Goal: Task Accomplishment & Management: Manage account settings

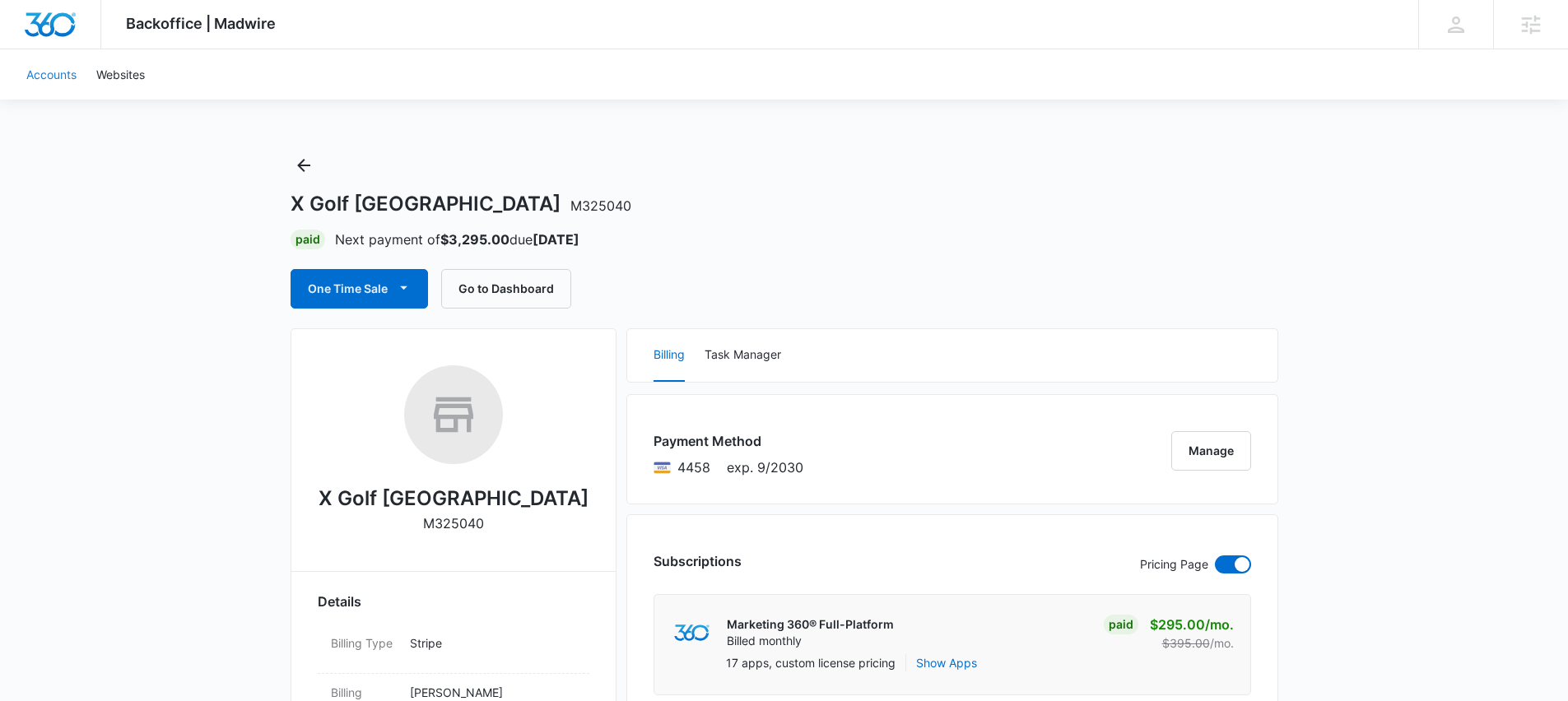
click at [46, 75] on link "Accounts" at bounding box center [51, 75] width 70 height 51
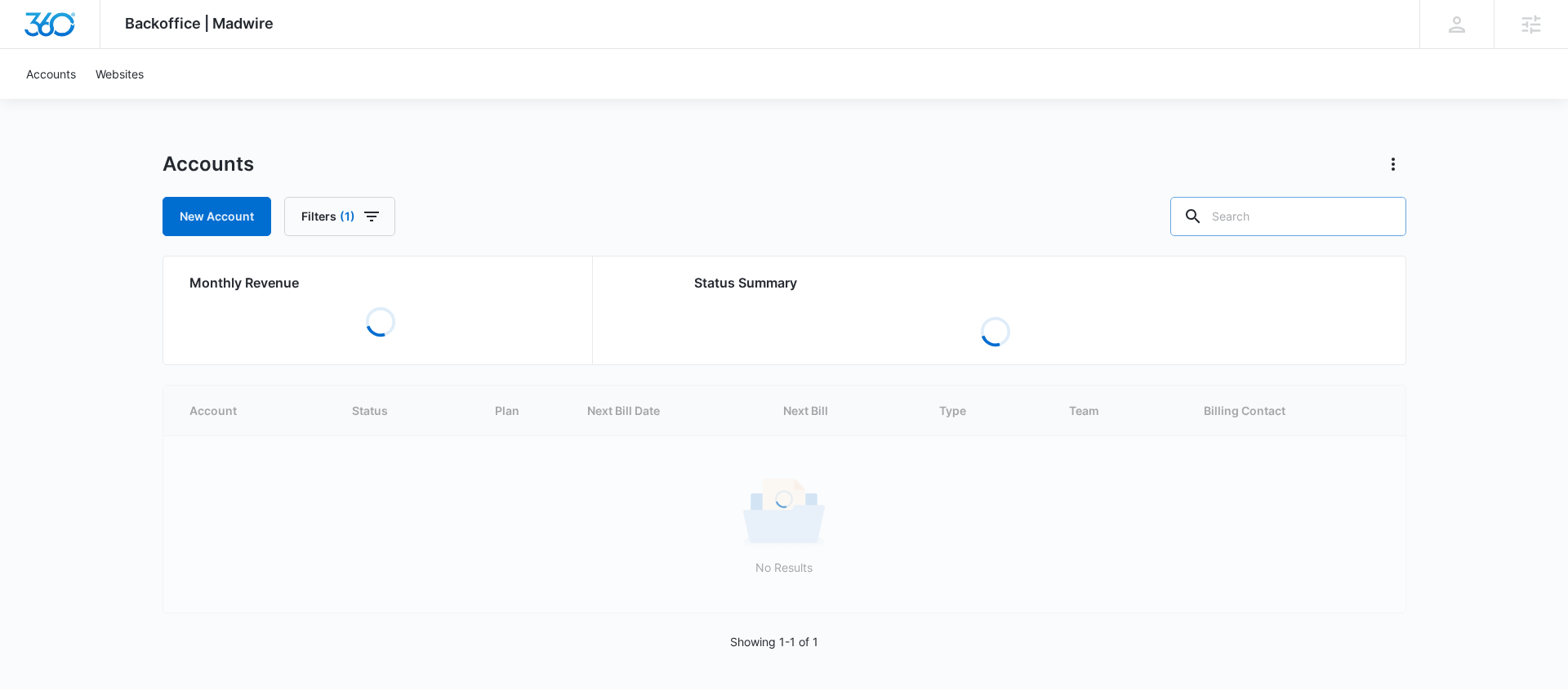
click at [1285, 216] on input "text" at bounding box center [1288, 216] width 236 height 39
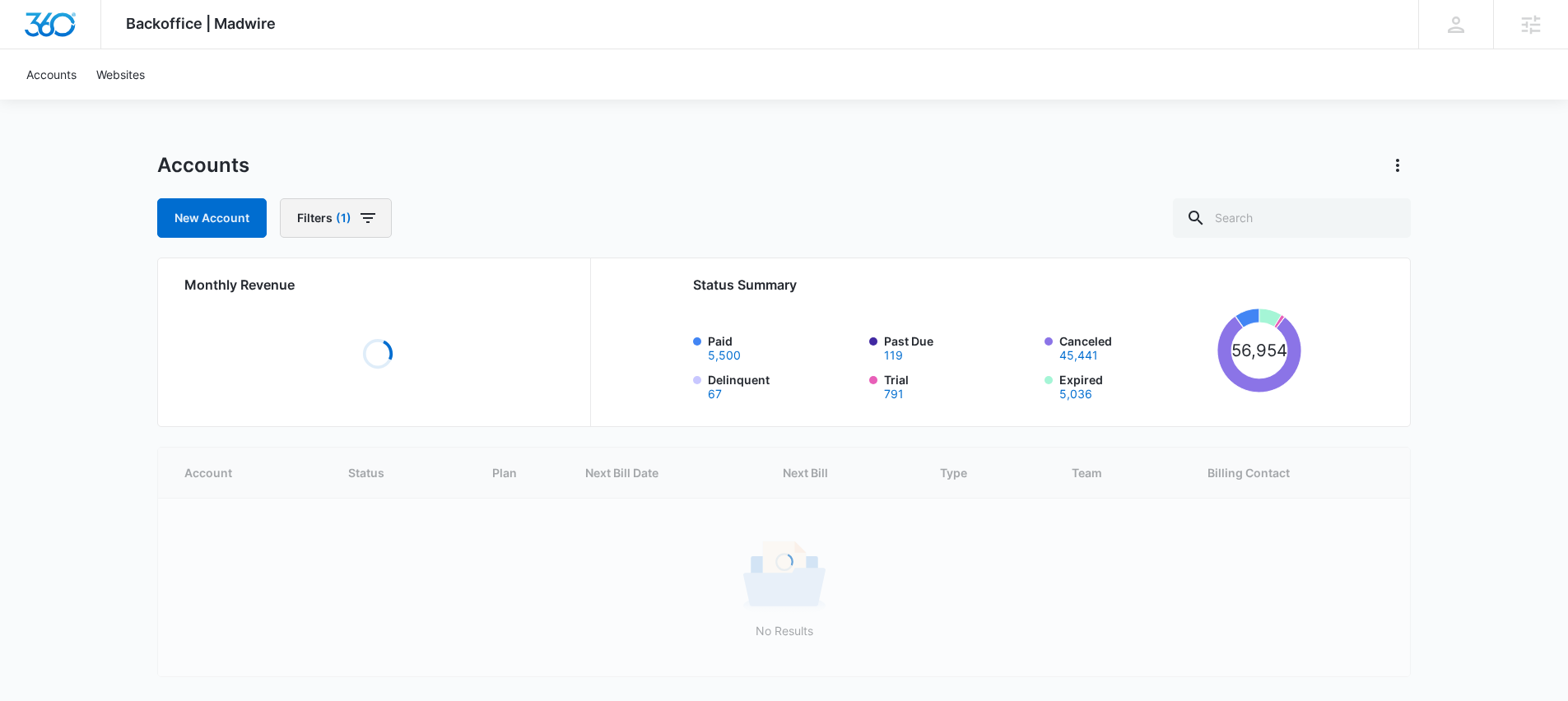
click at [359, 216] on icon "button" at bounding box center [368, 218] width 20 height 20
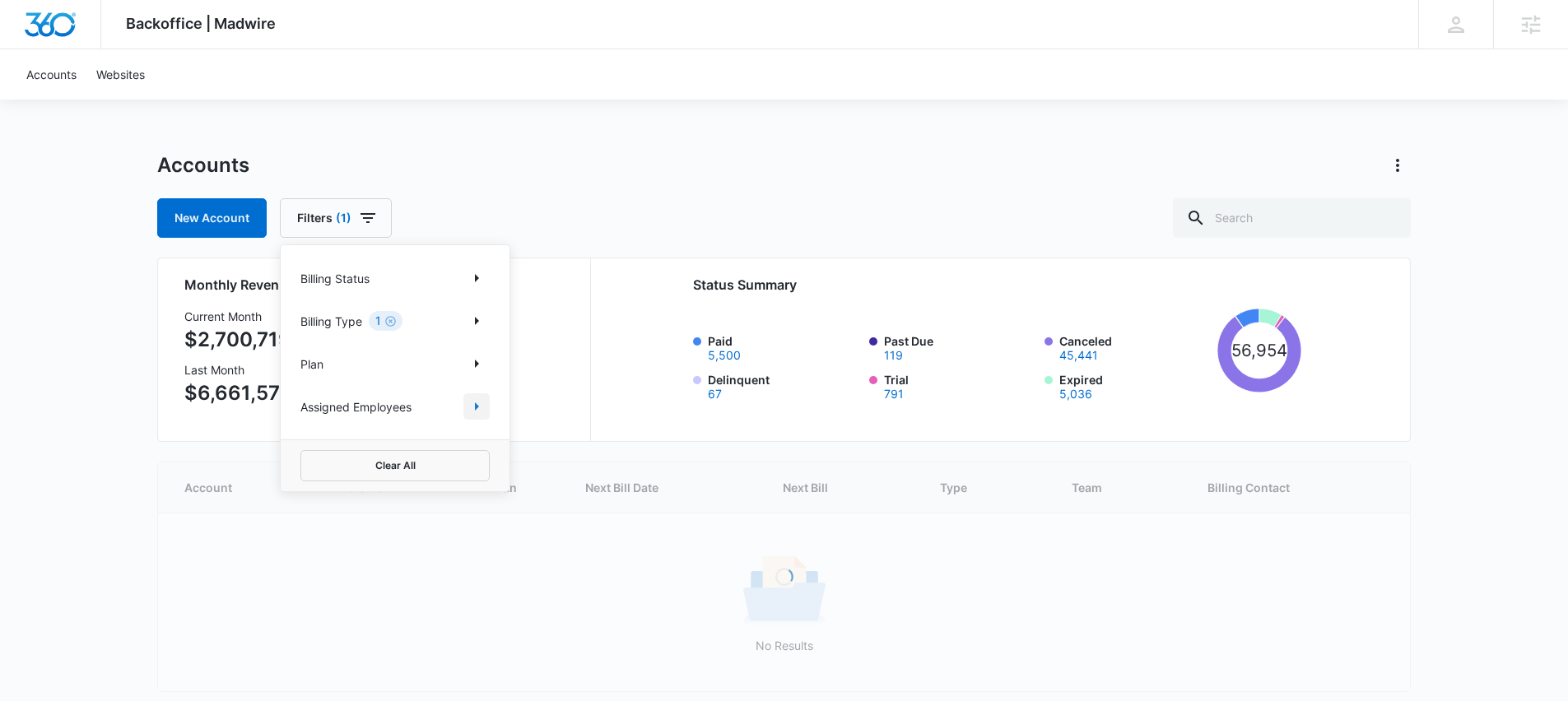
click at [474, 412] on icon "Show Assigned Employees filters" at bounding box center [476, 407] width 20 height 20
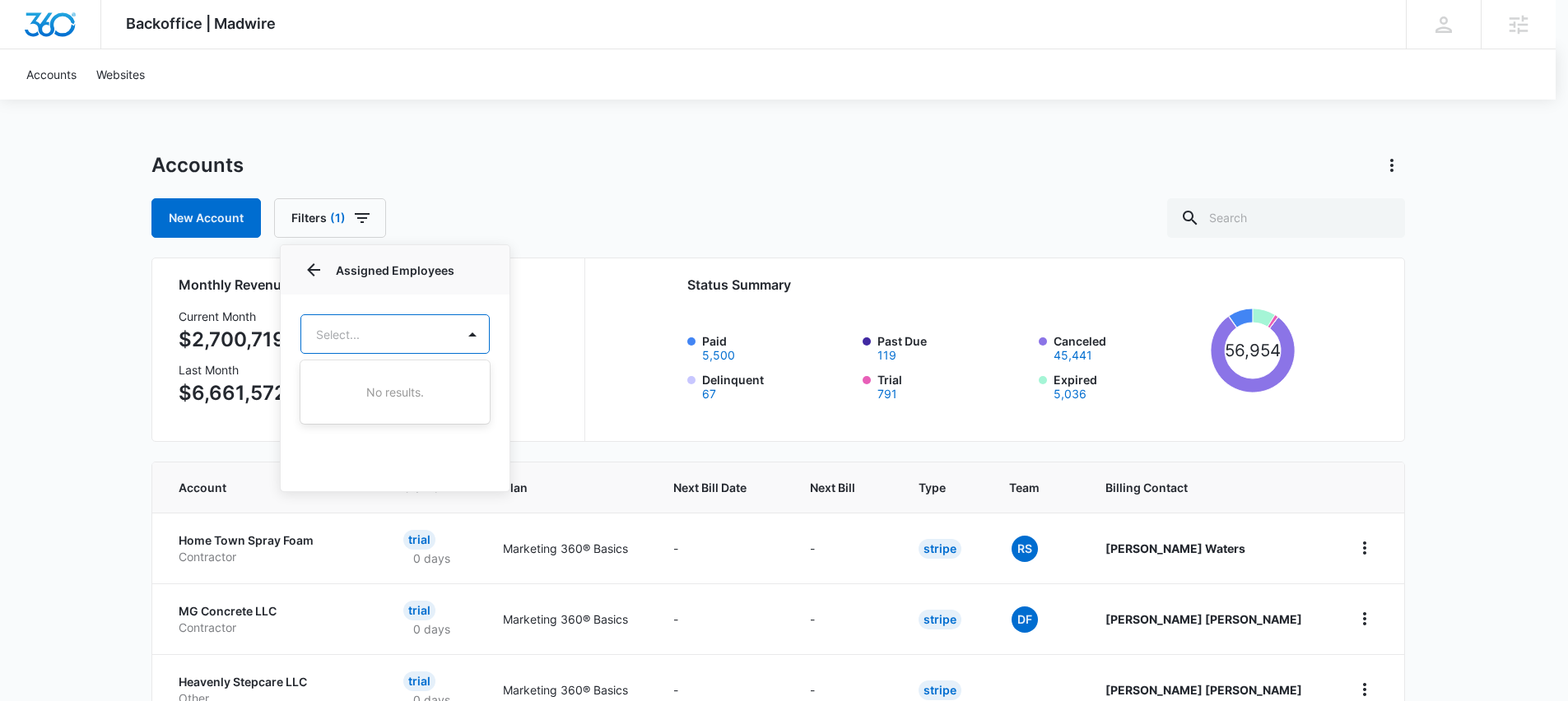
click at [404, 345] on body "Backoffice | Madwire Apps Settings TH Tyler Hatton tyler.hatton@madwire.com My …" at bounding box center [784, 667] width 1568 height 1334
click at [378, 344] on div at bounding box center [790, 350] width 1580 height 701
type input "erik woods"
click at [376, 339] on body "Backoffice | Madwire Apps Settings TH Tyler Hatton tyler.hatton@madwire.com My …" at bounding box center [790, 667] width 1580 height 1334
type input "[PERSON_NAME]"
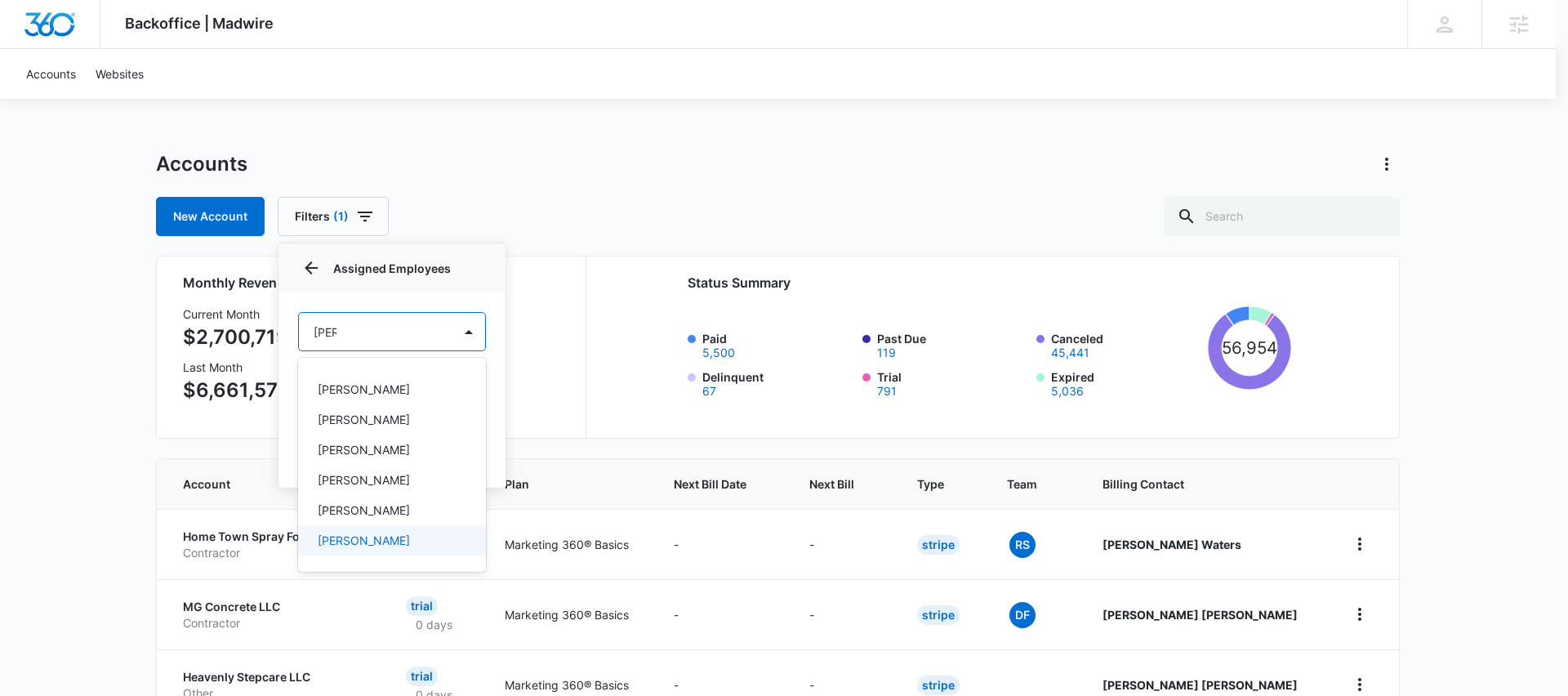
click at [362, 529] on div "[PERSON_NAME]" at bounding box center [391, 541] width 187 height 30
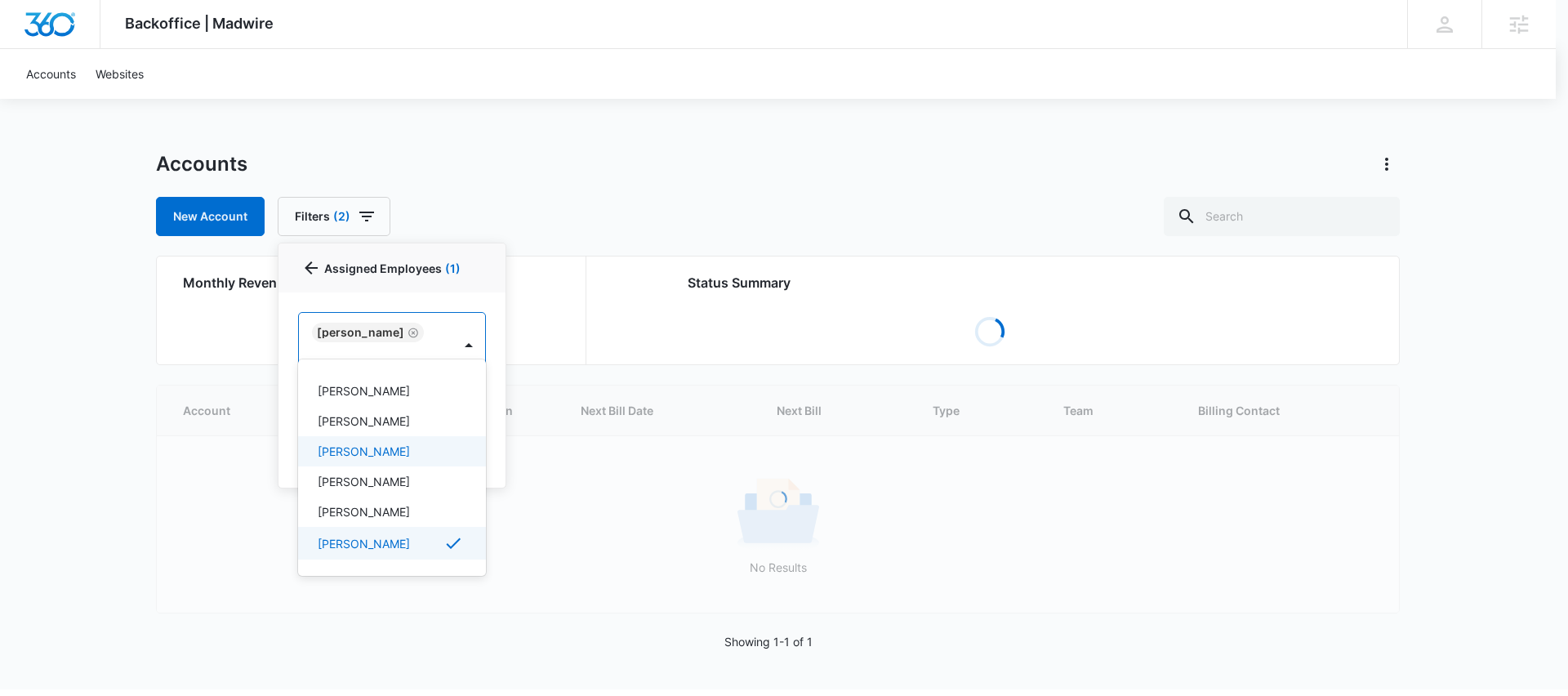
click at [519, 213] on div at bounding box center [784, 348] width 1568 height 696
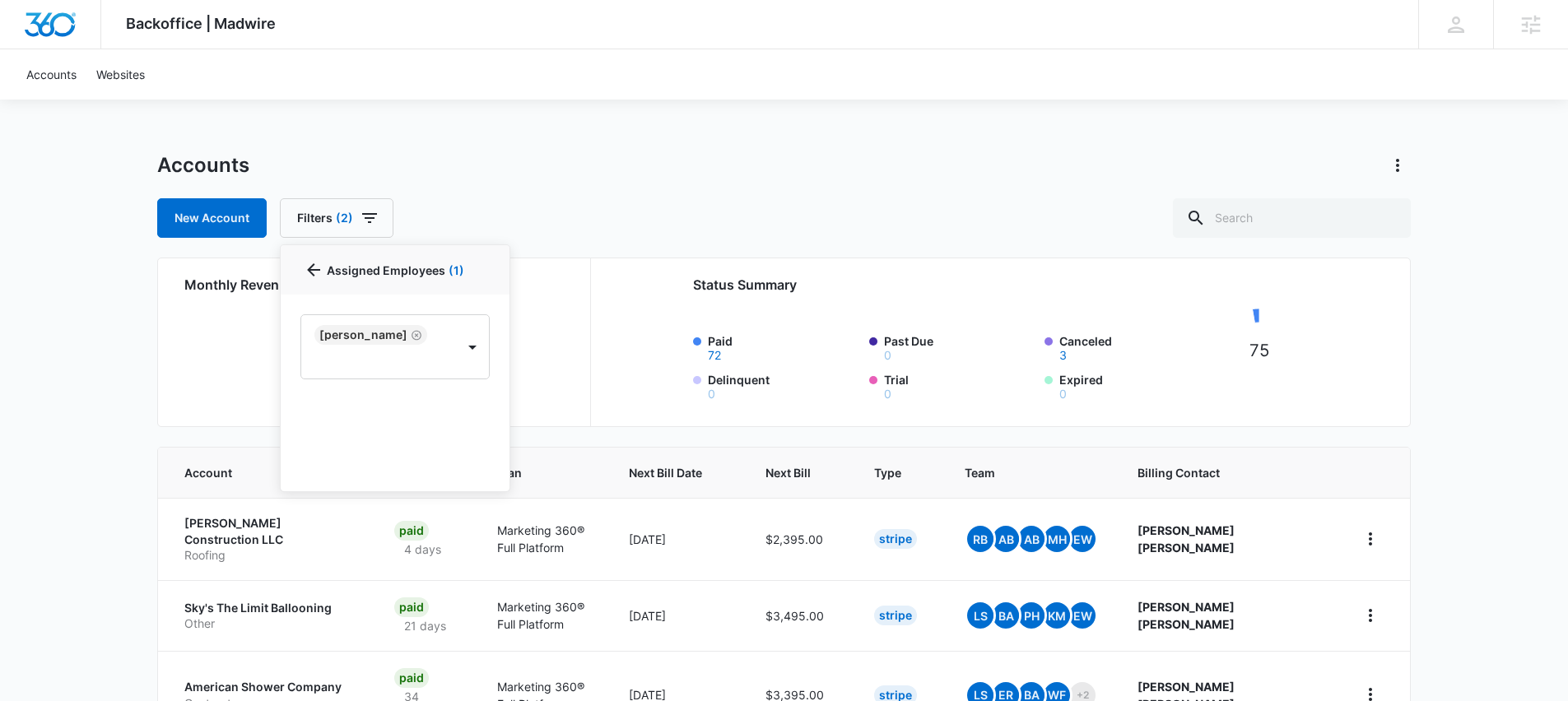
click at [555, 198] on div "New Account Filters (2) Billing Status Billing Type 1 Plan Assigned Employees 1…" at bounding box center [784, 218] width 1253 height 40
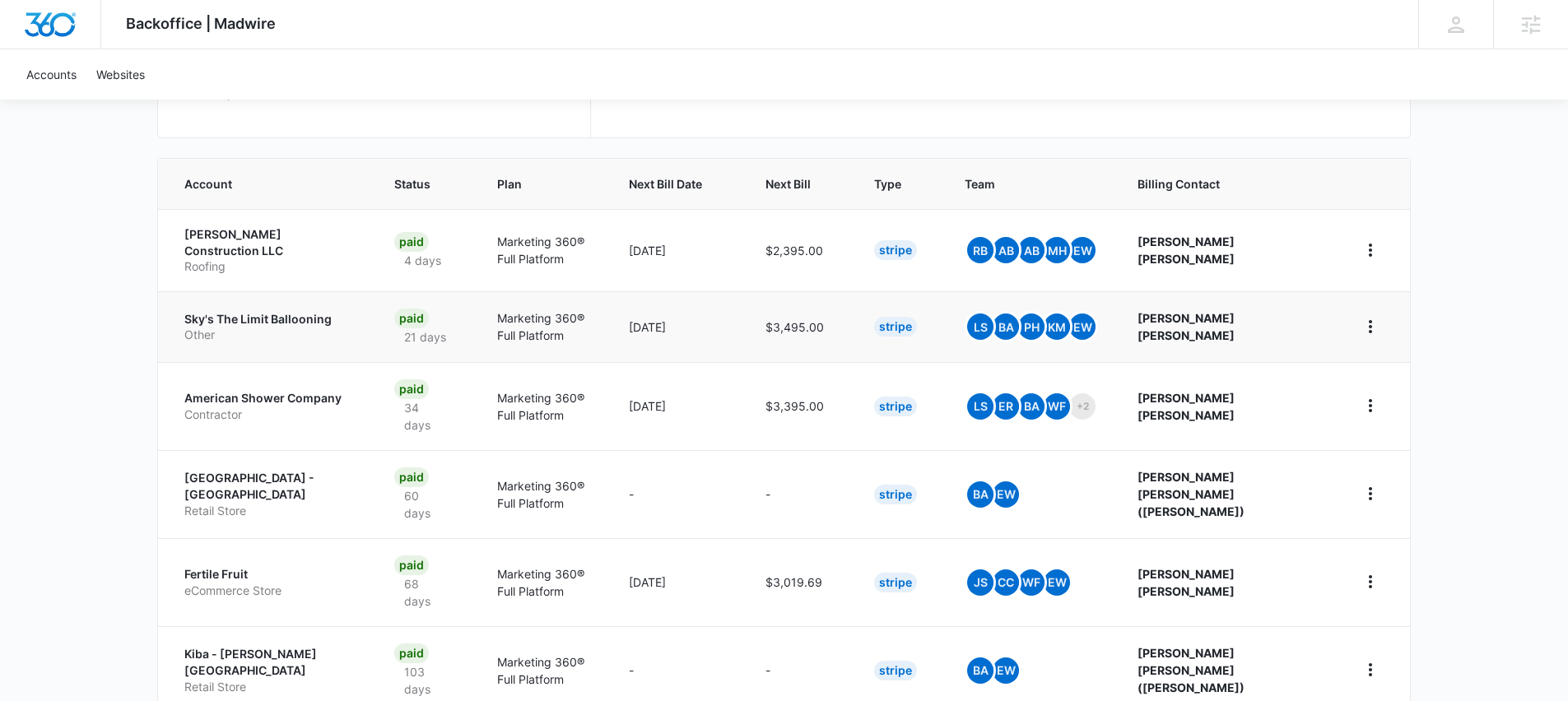
scroll to position [290, 0]
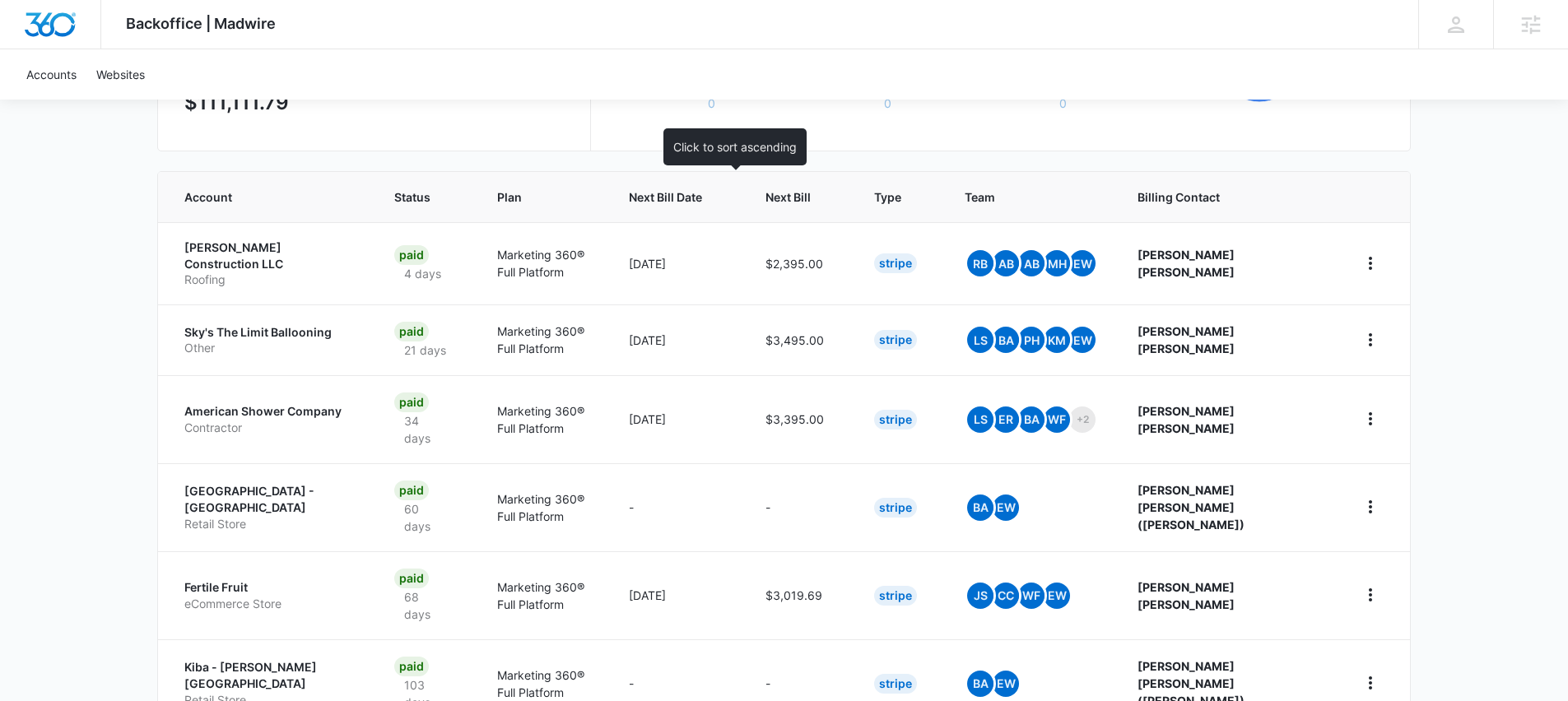
click at [702, 200] on span "Next Bill Date" at bounding box center [665, 197] width 73 height 17
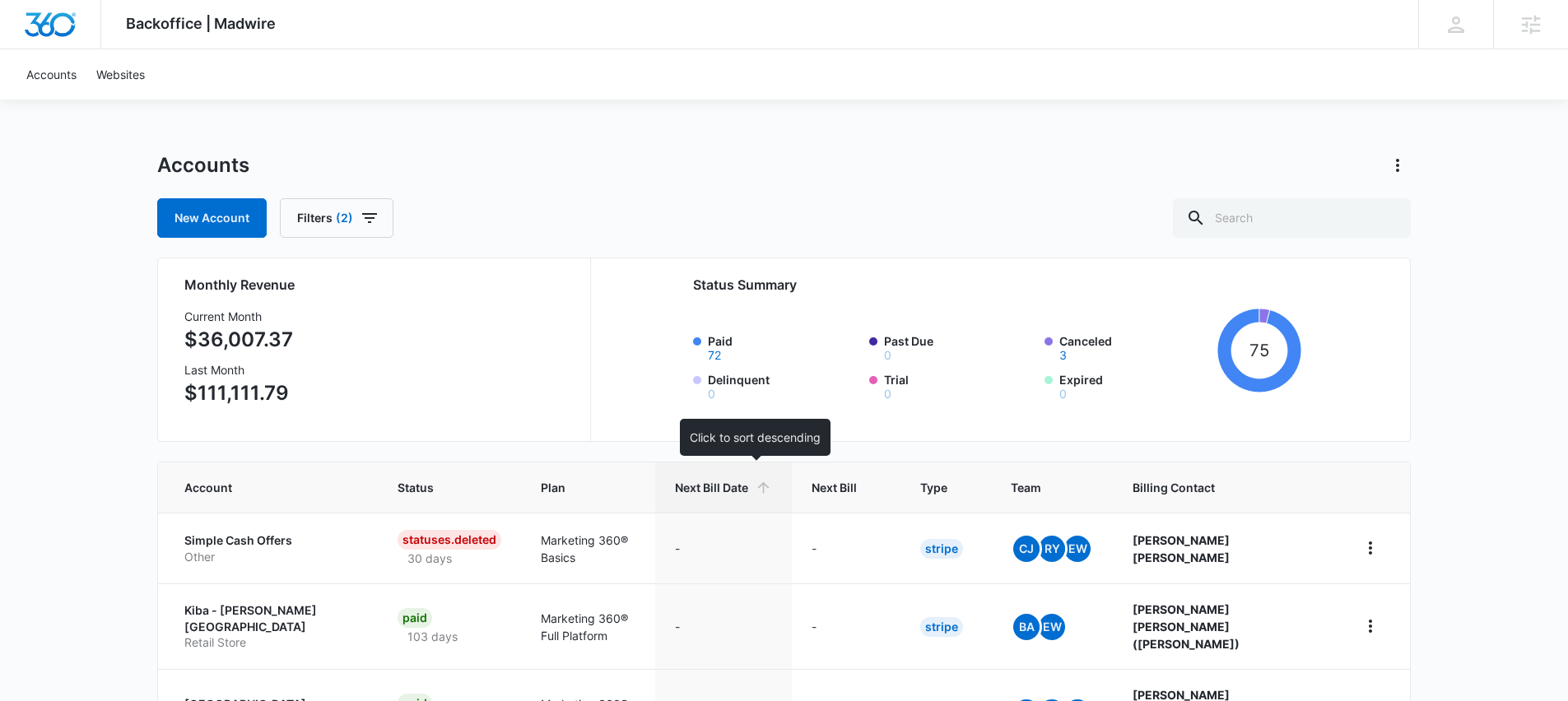
click at [748, 489] on span "Next Bill Date" at bounding box center [711, 487] width 73 height 17
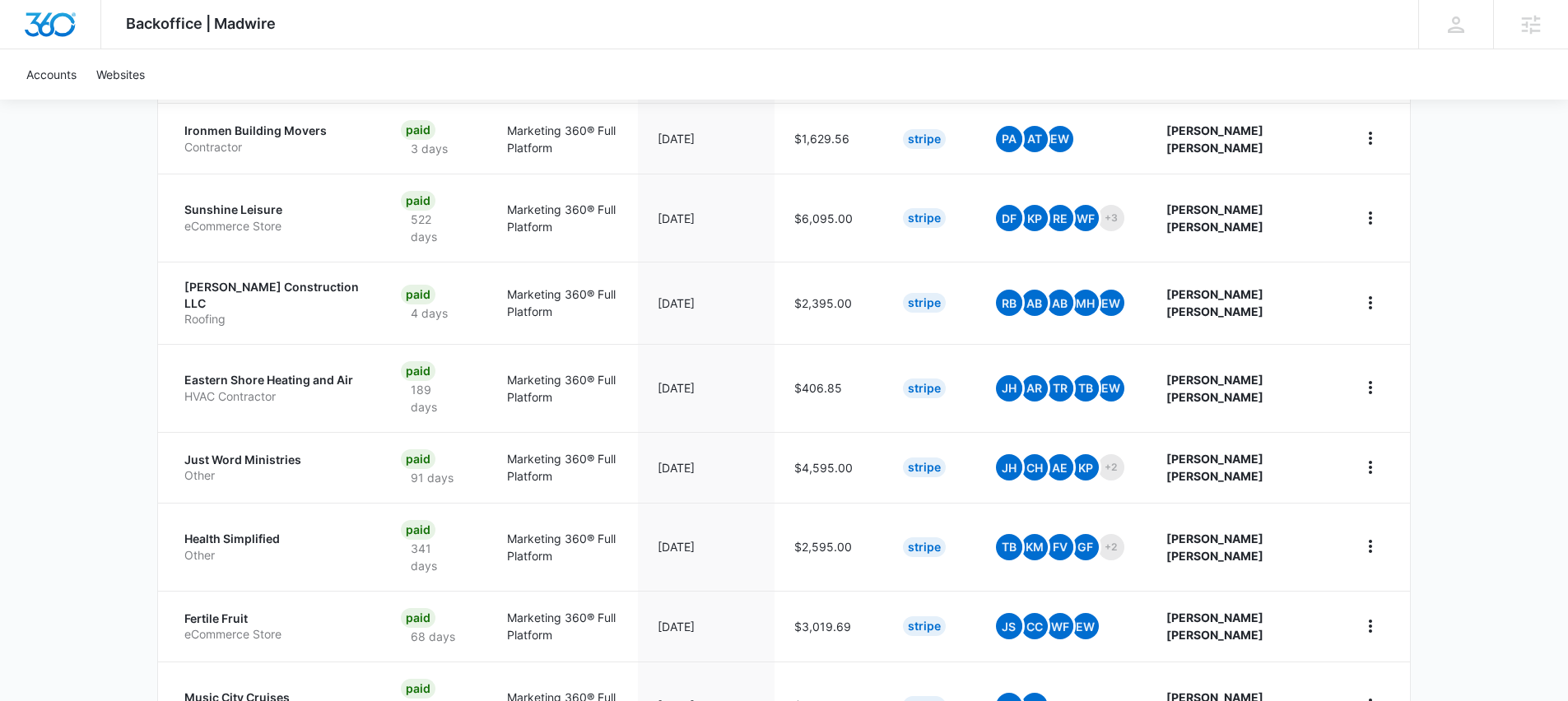
scroll to position [657, 0]
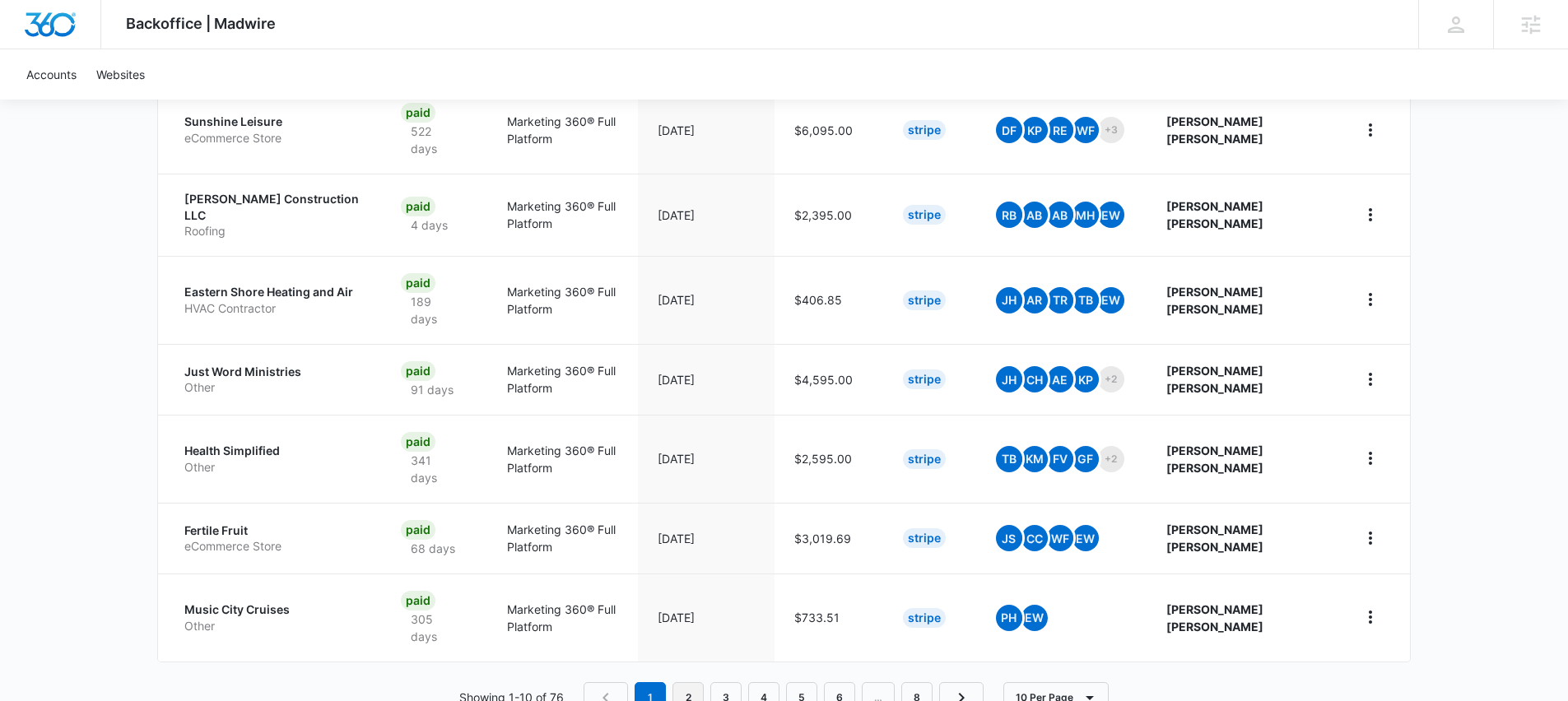
click at [696, 682] on link "2" at bounding box center [688, 697] width 32 height 32
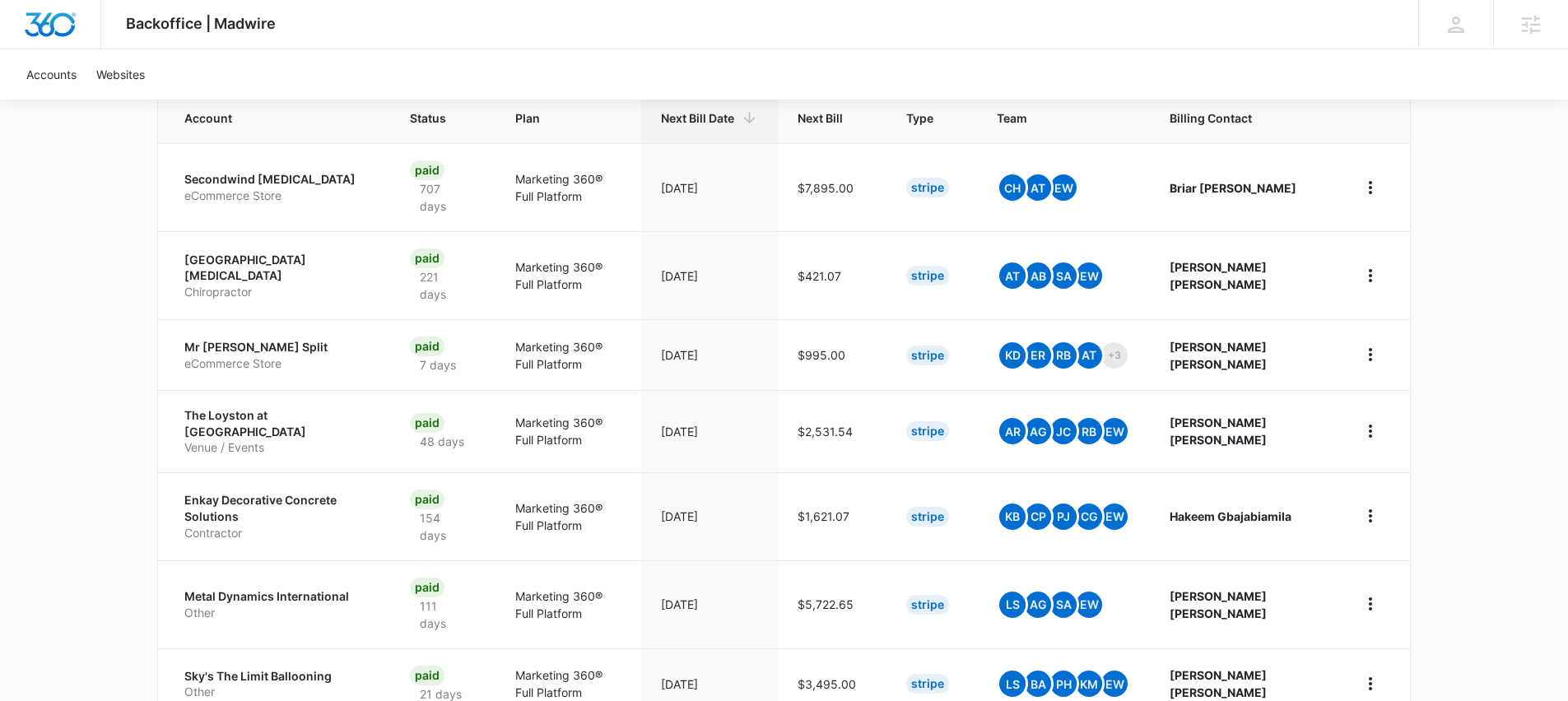
scroll to position [696, 0]
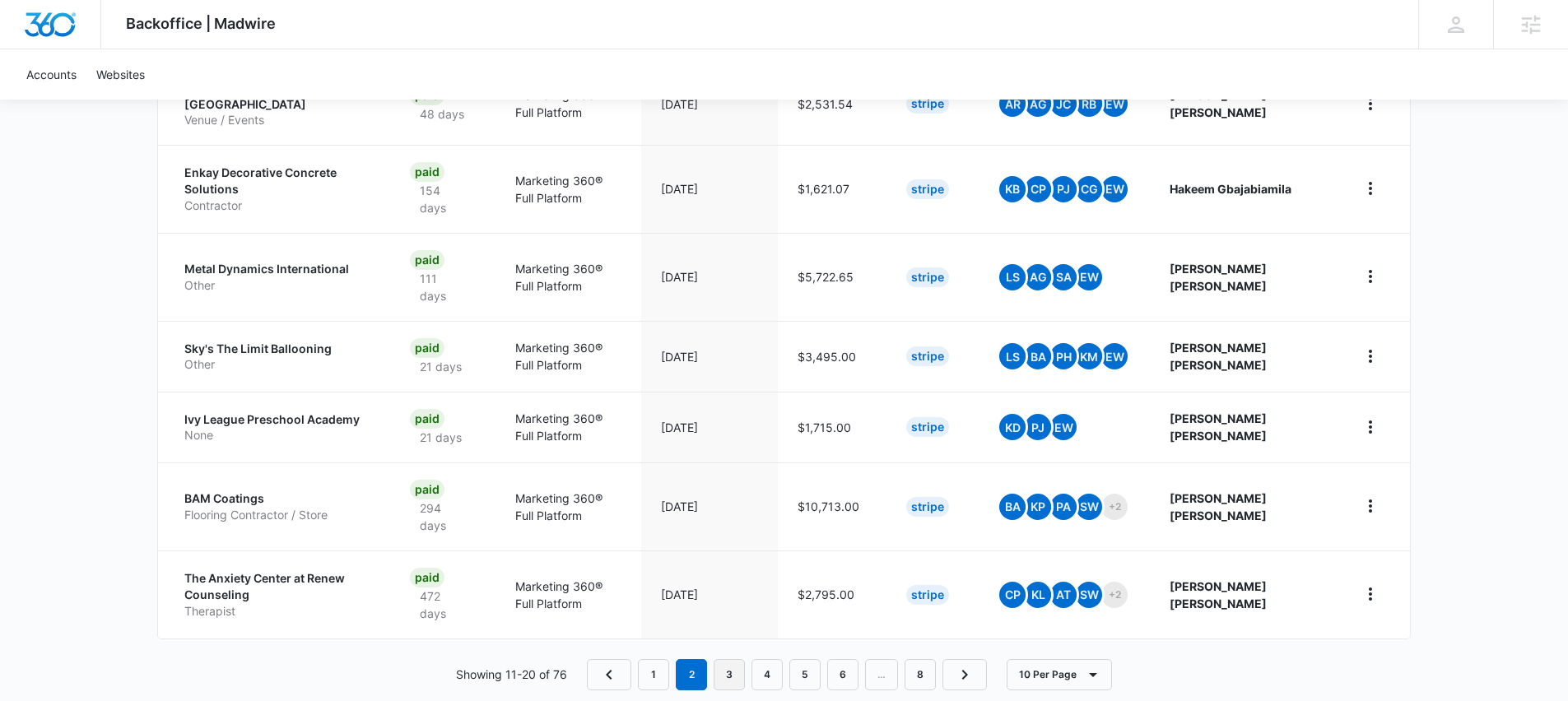
click at [742, 659] on link "3" at bounding box center [729, 674] width 32 height 32
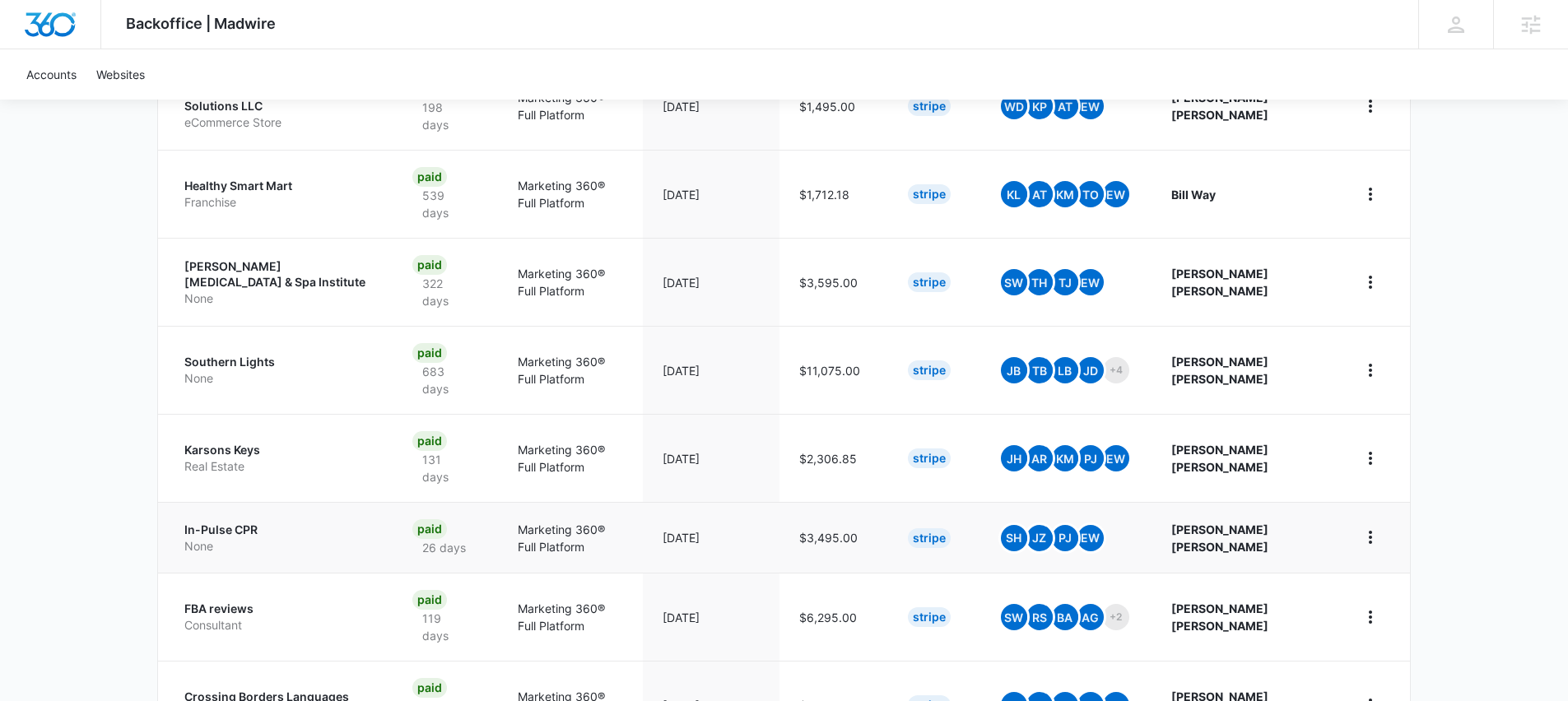
scroll to position [611, 0]
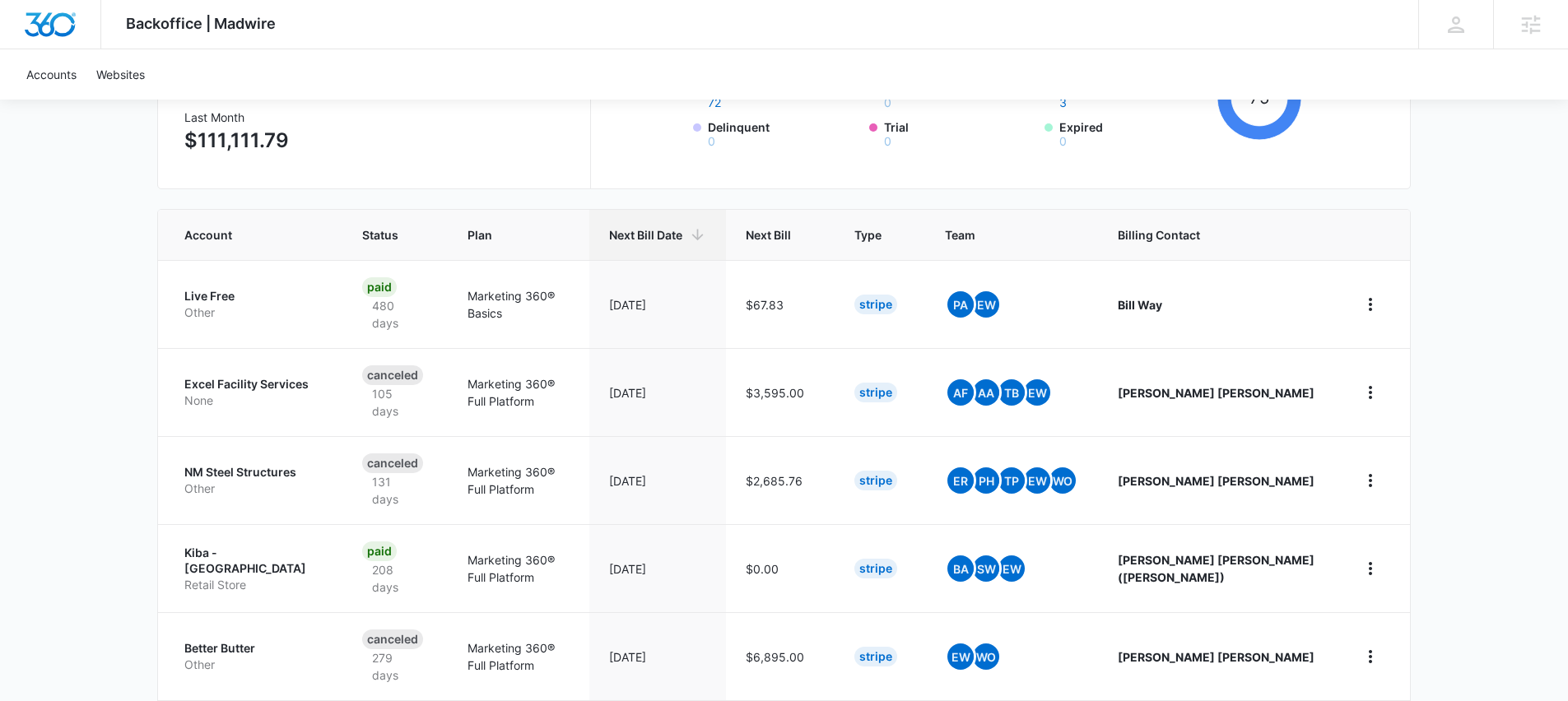
scroll to position [214, 0]
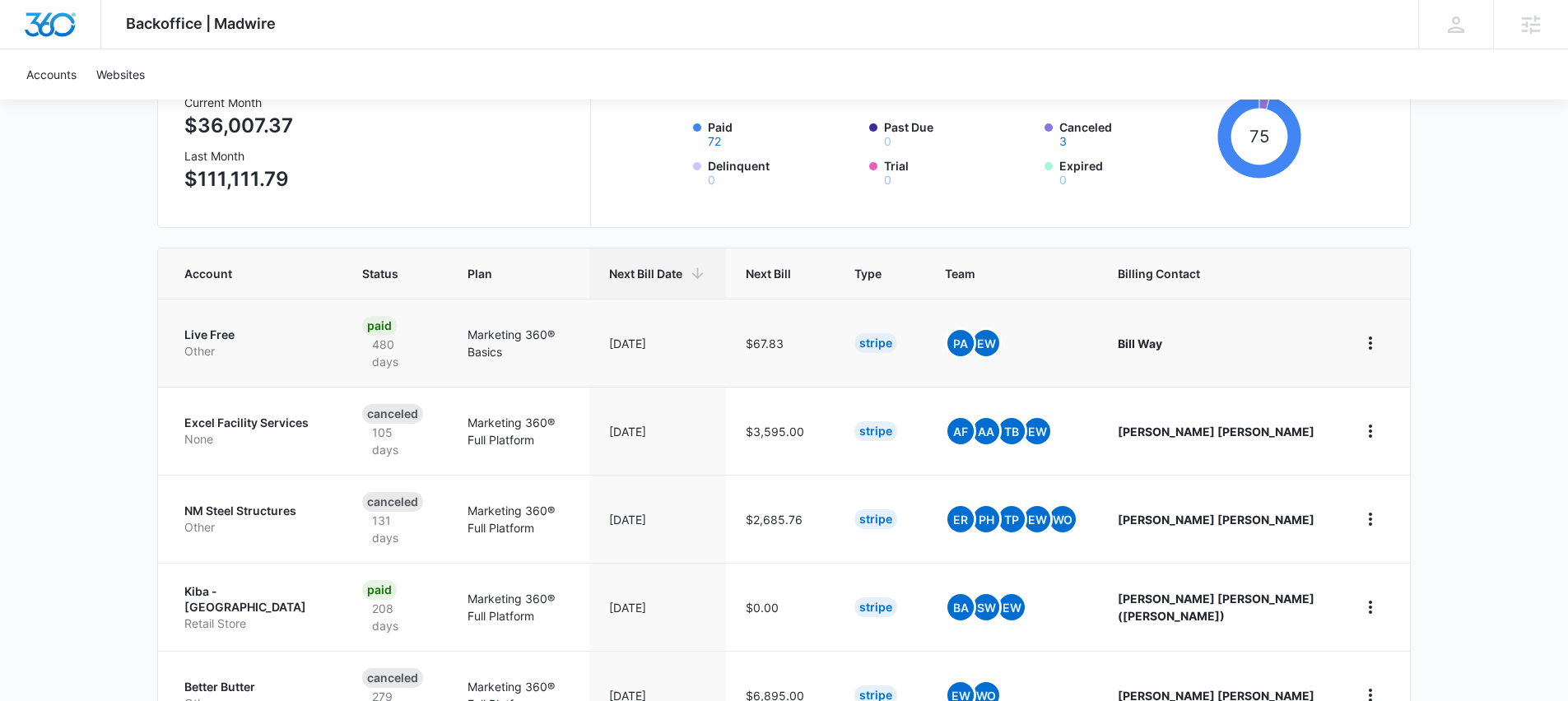
click at [589, 355] on td "Marketing 360® Basics" at bounding box center [518, 342] width 142 height 88
click at [589, 337] on td "Marketing 360® Basics" at bounding box center [518, 342] width 142 height 88
click at [215, 327] on p "Live Free" at bounding box center [253, 335] width 138 height 16
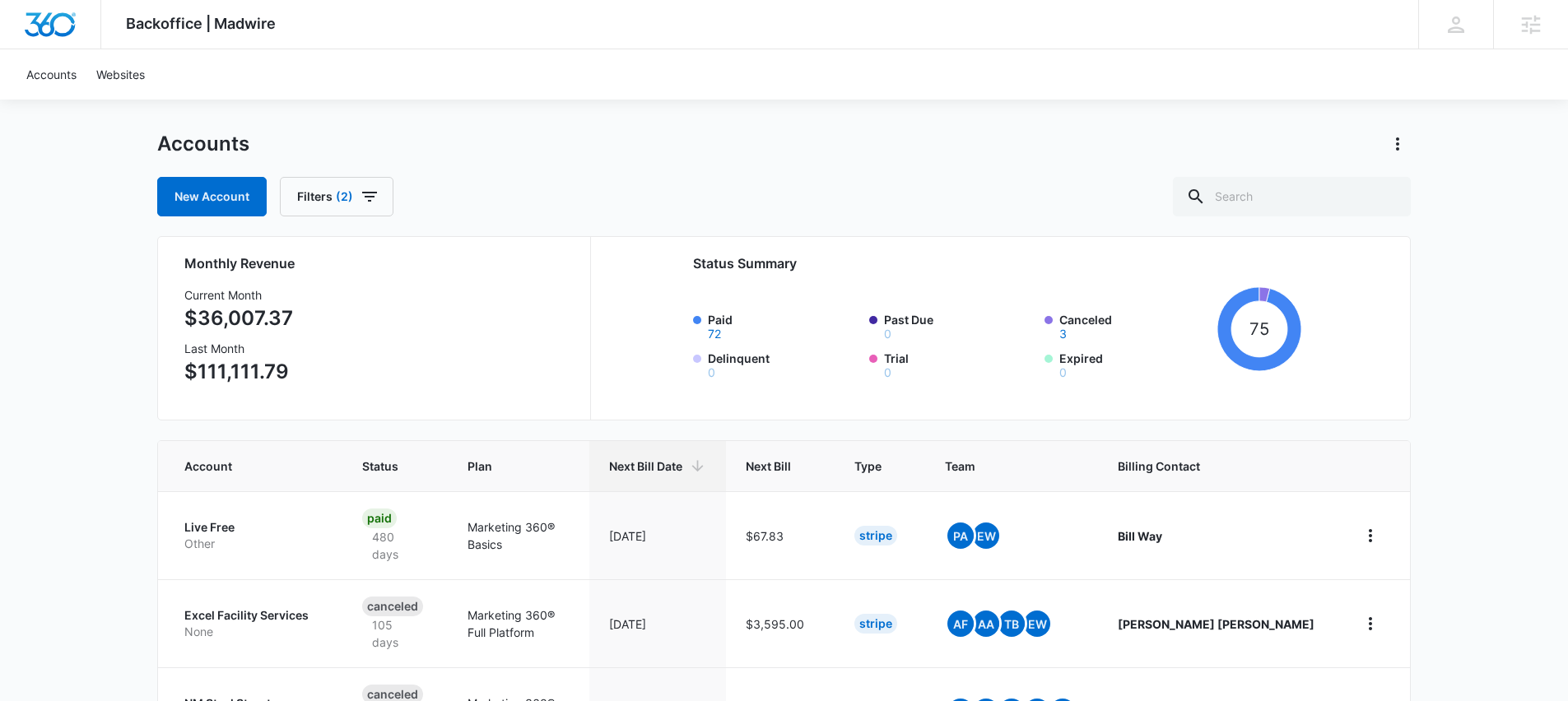
scroll to position [40, 0]
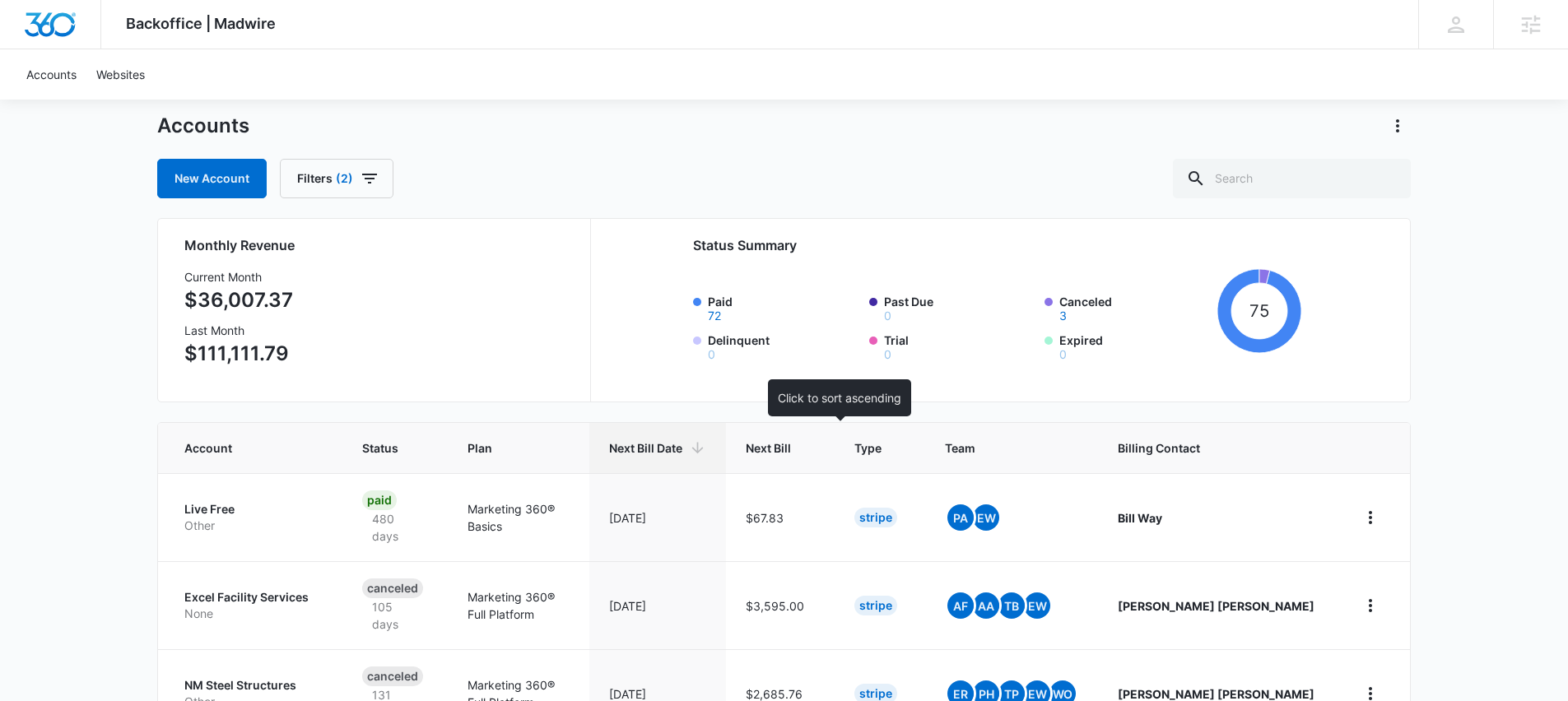
click at [791, 453] on span "Next Bill" at bounding box center [768, 447] width 45 height 17
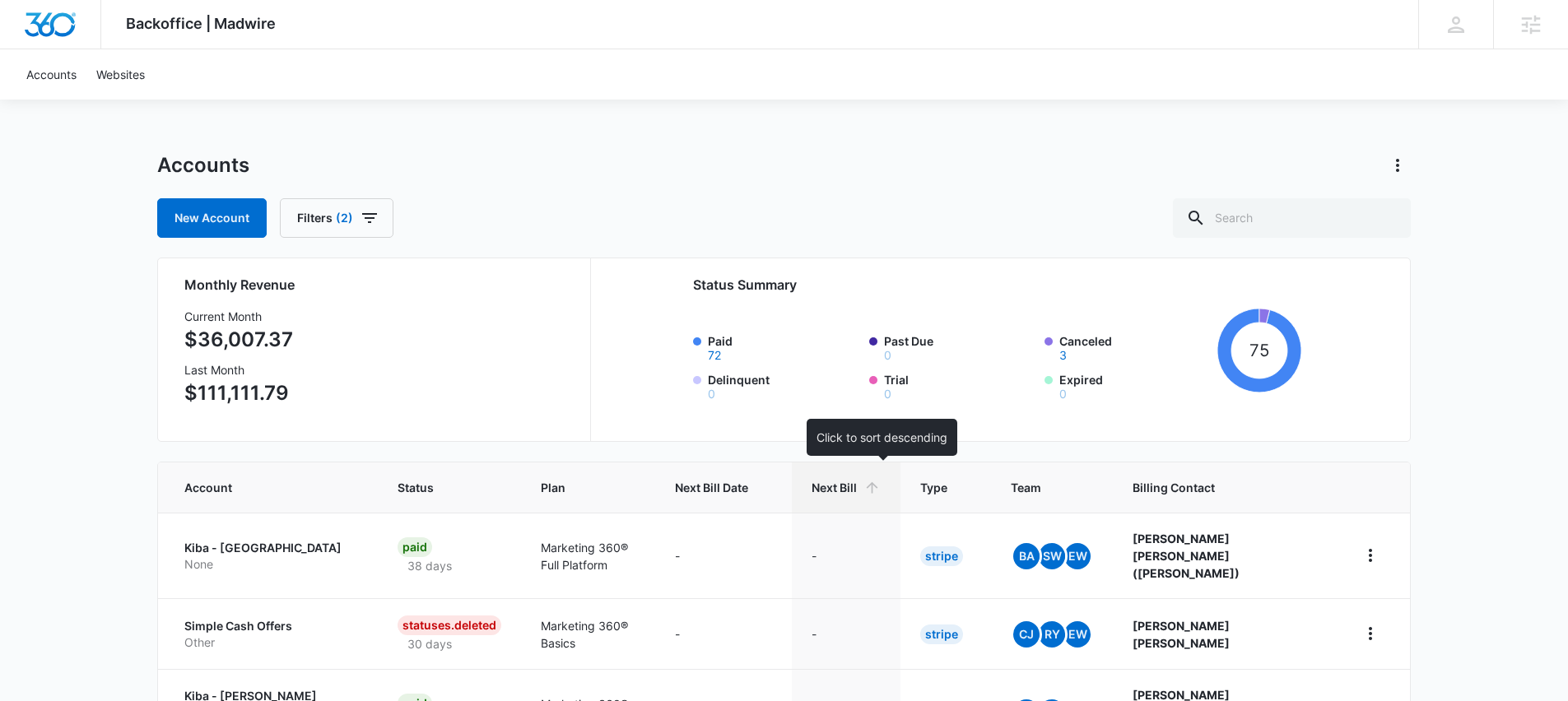
click at [857, 489] on span "Next Bill" at bounding box center [834, 487] width 45 height 17
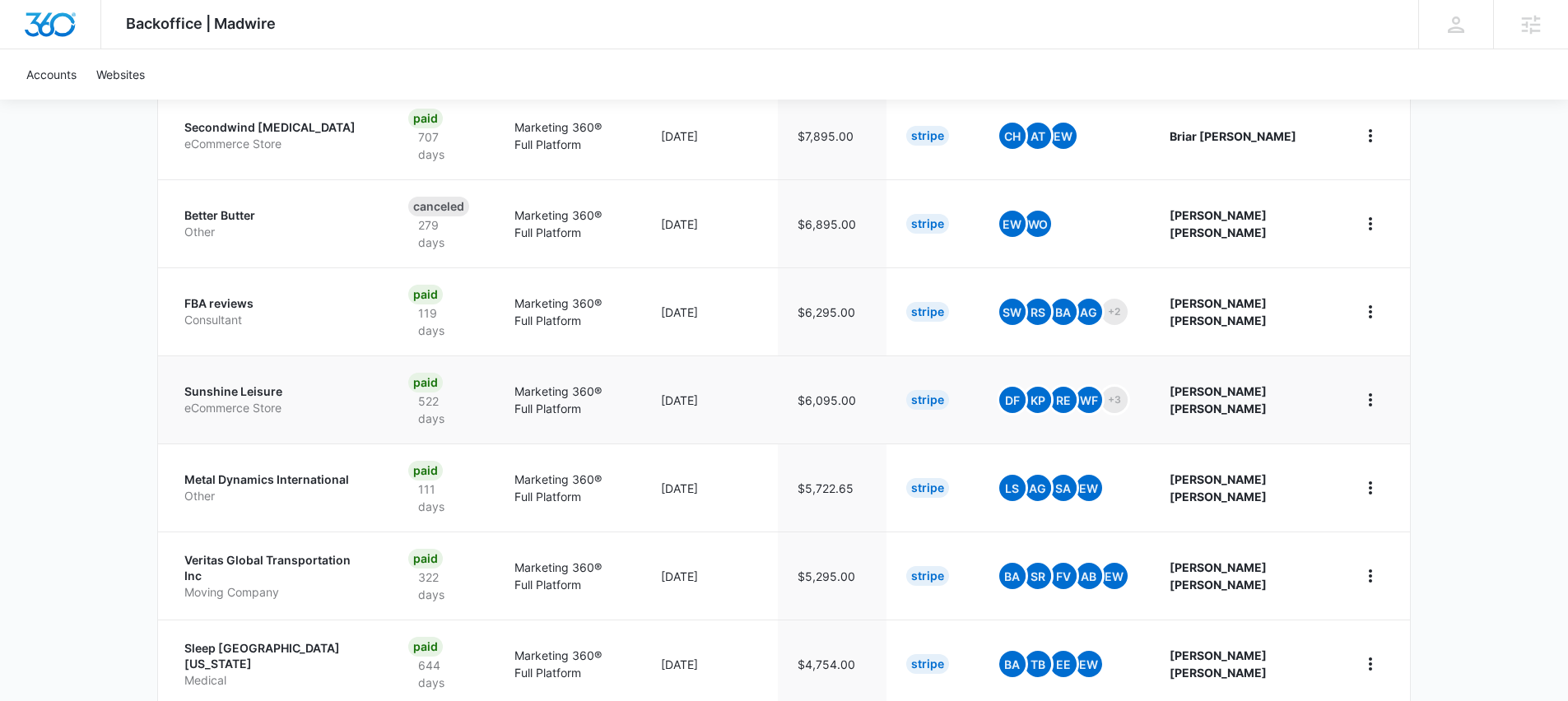
scroll to position [611, 0]
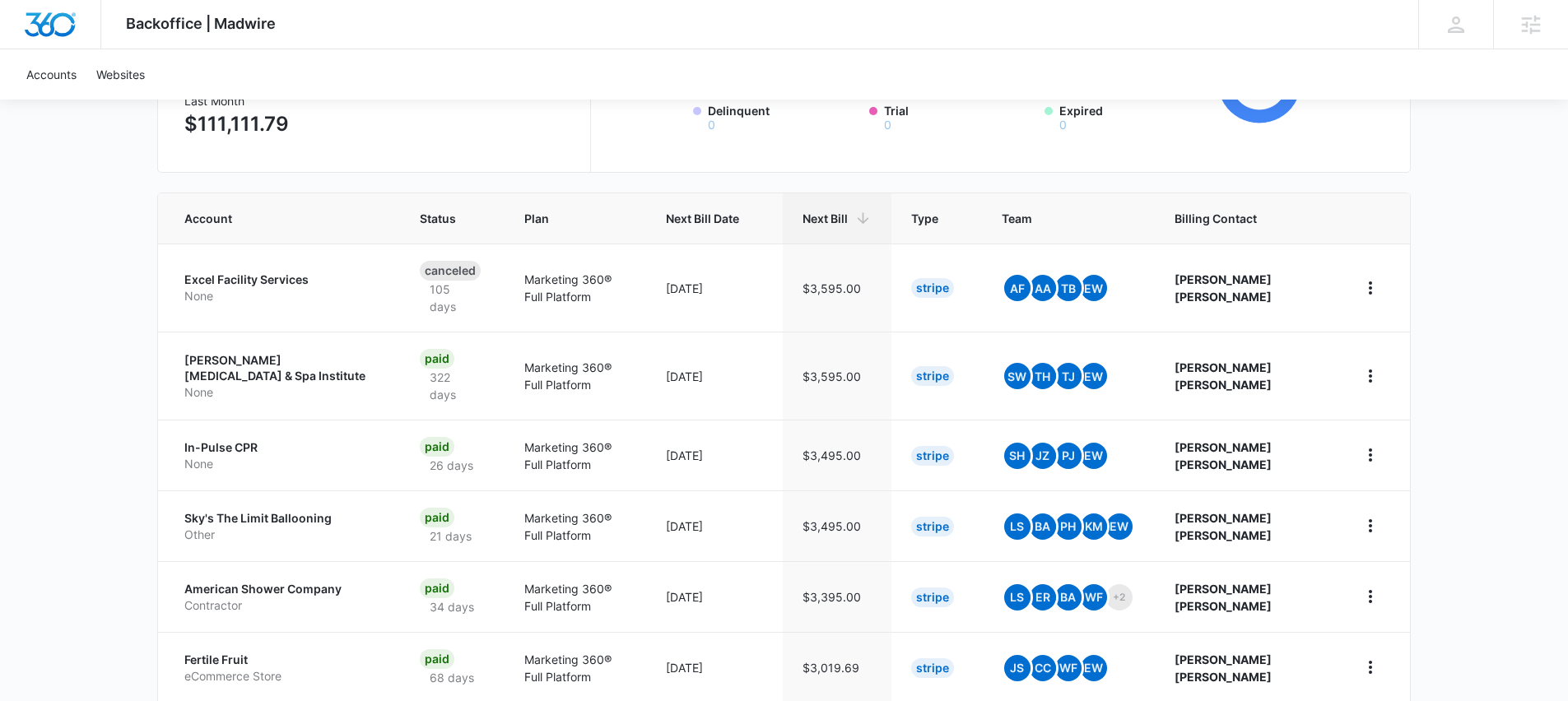
scroll to position [341, 0]
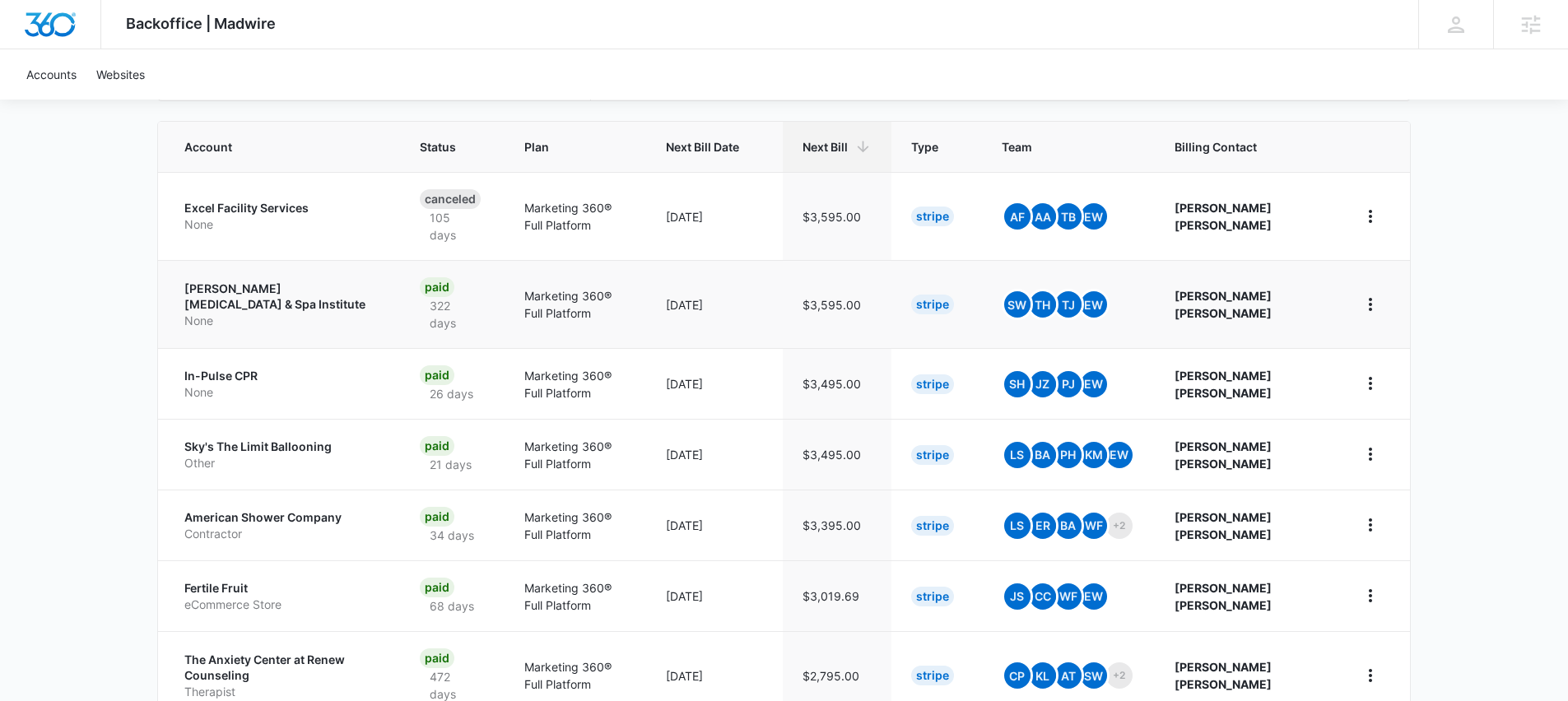
click at [390, 311] on td "Estelle Skin Care & Spa Institute None" at bounding box center [279, 304] width 242 height 88
click at [319, 293] on p "Estelle Skin Care & Spa Institute" at bounding box center [282, 297] width 196 height 33
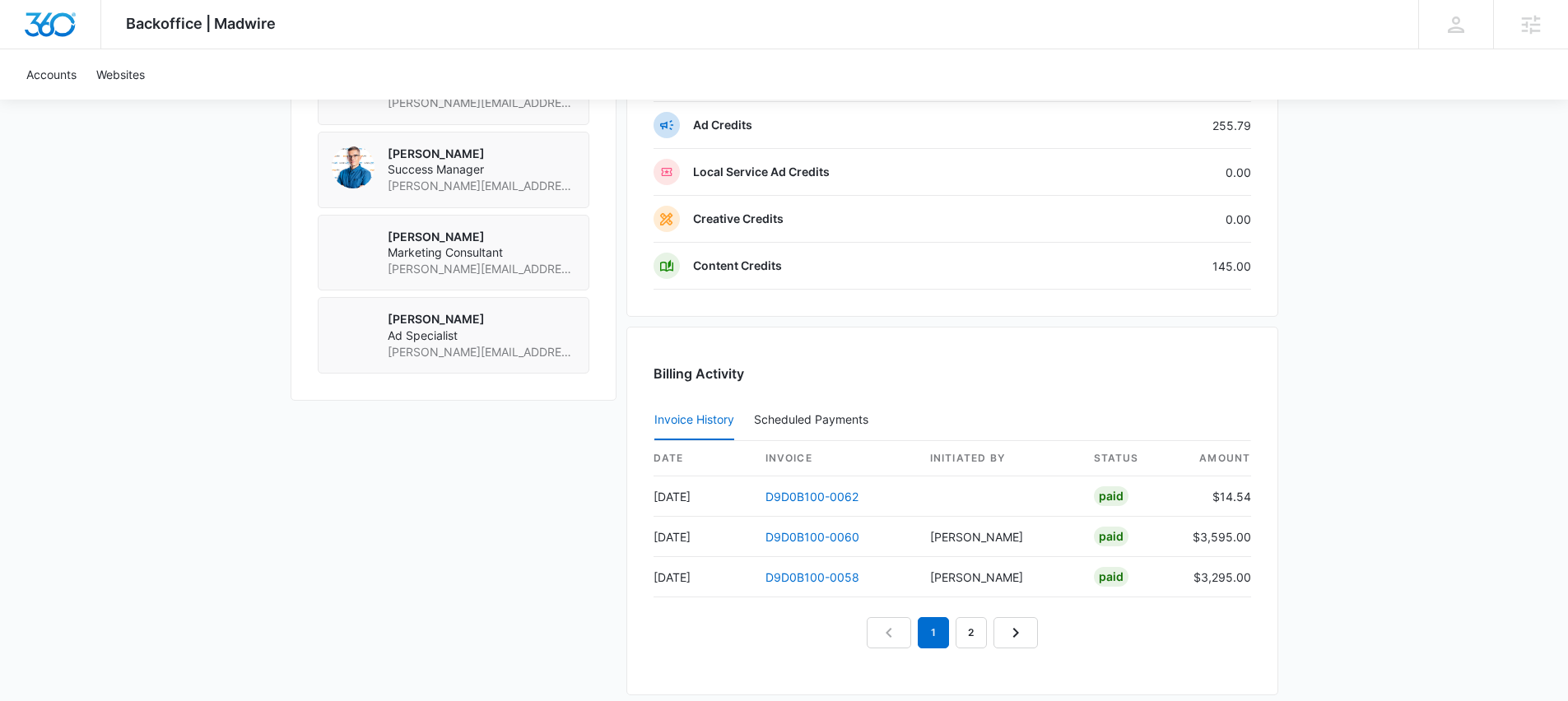
scroll to position [1397, 0]
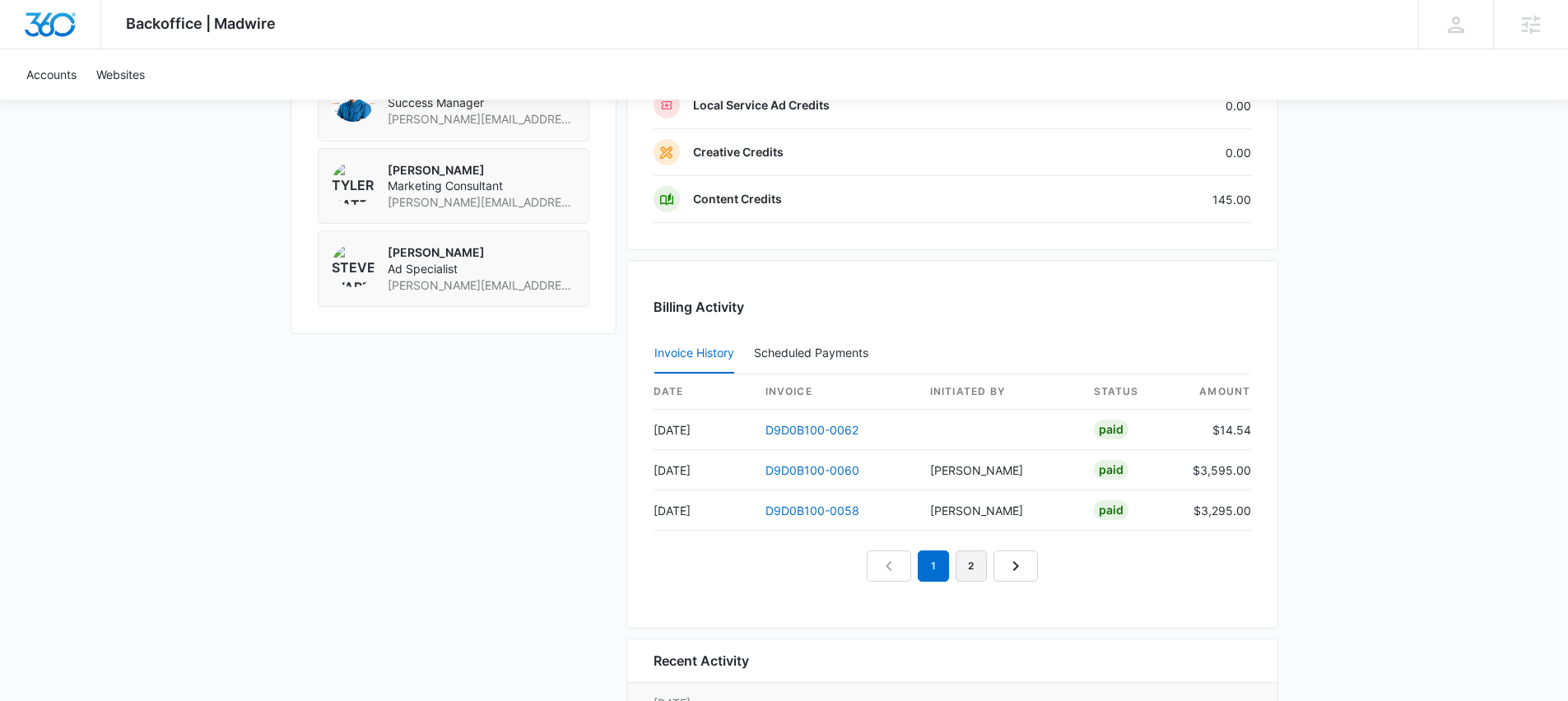
click at [971, 564] on link "2" at bounding box center [971, 565] width 32 height 32
click at [930, 562] on nav "1 2 3" at bounding box center [952, 565] width 209 height 32
click at [918, 564] on link "1" at bounding box center [914, 565] width 32 height 32
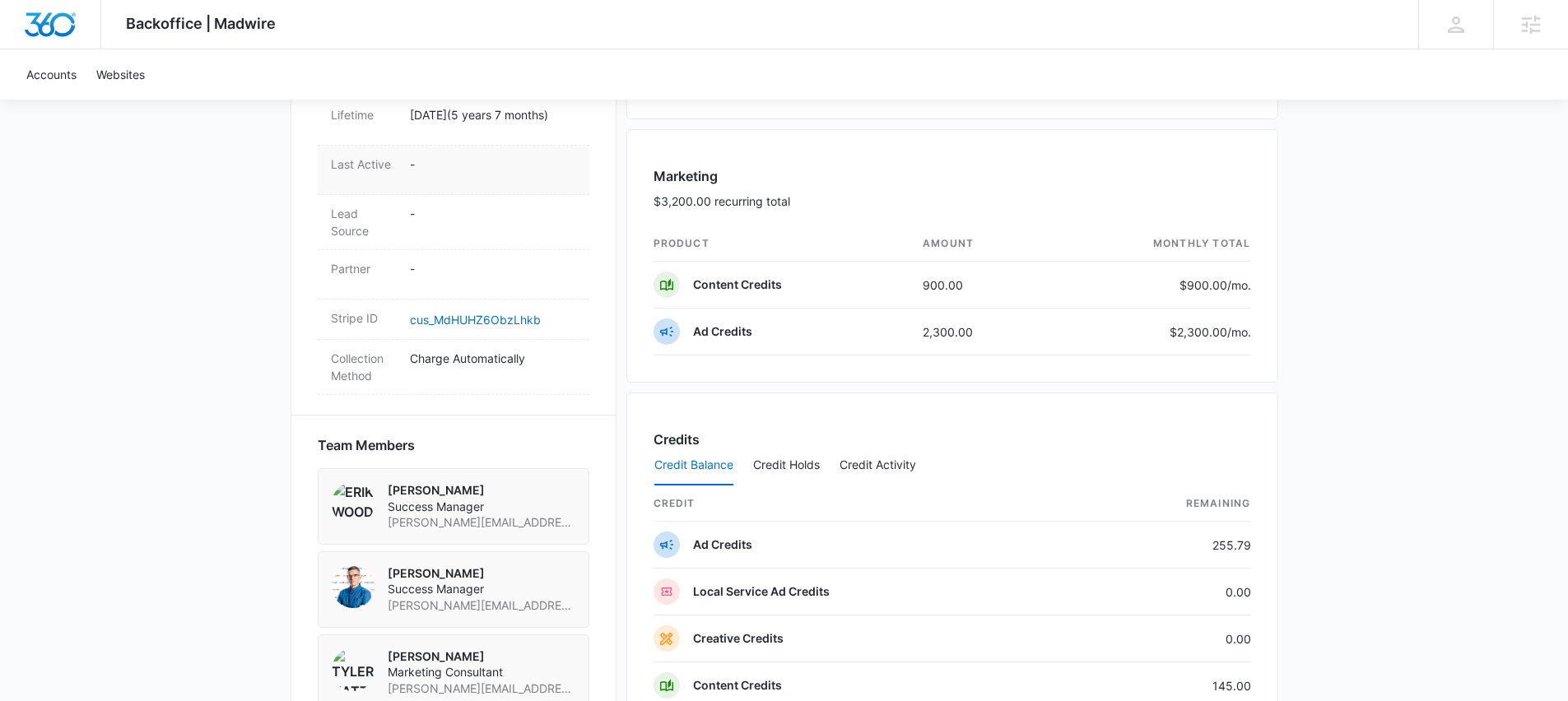
scroll to position [820, 0]
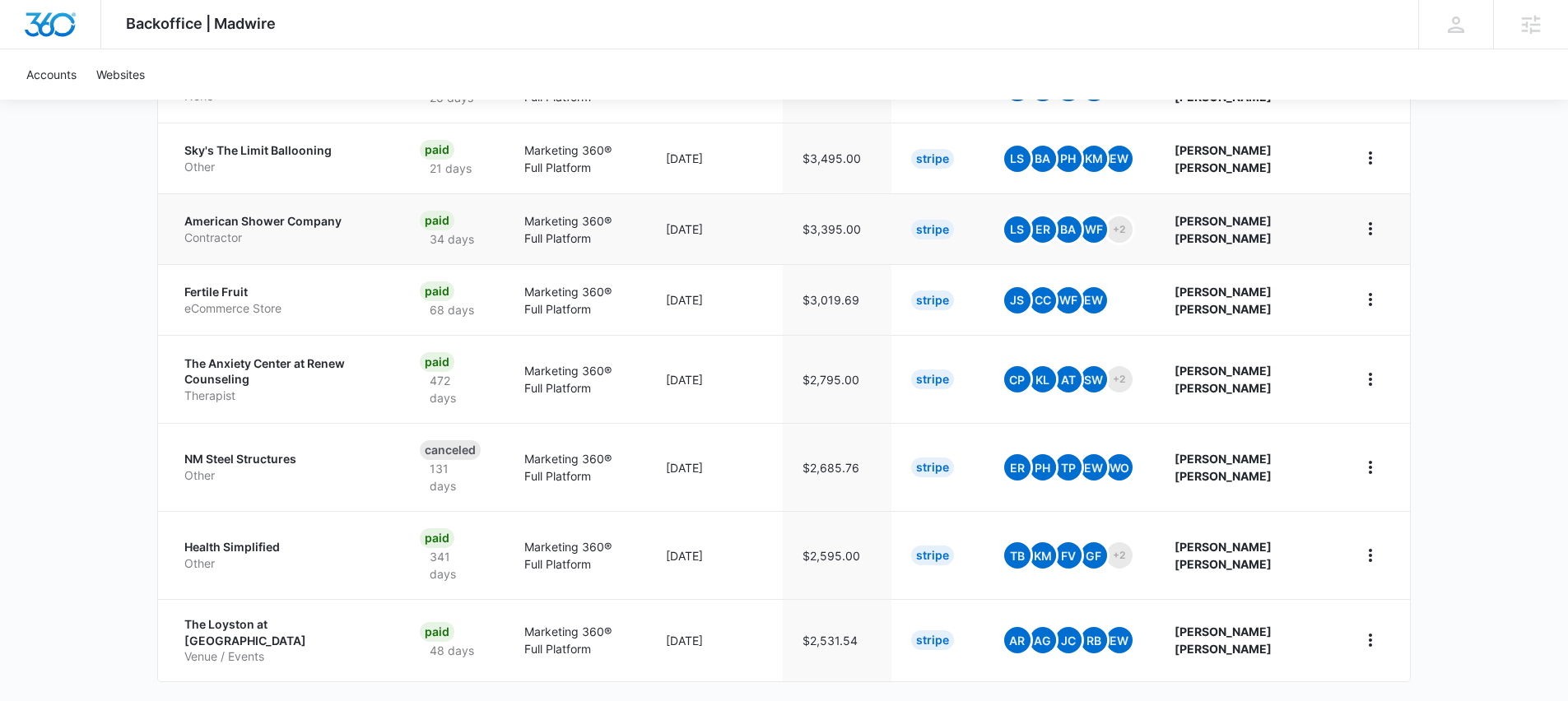
scroll to position [503, 0]
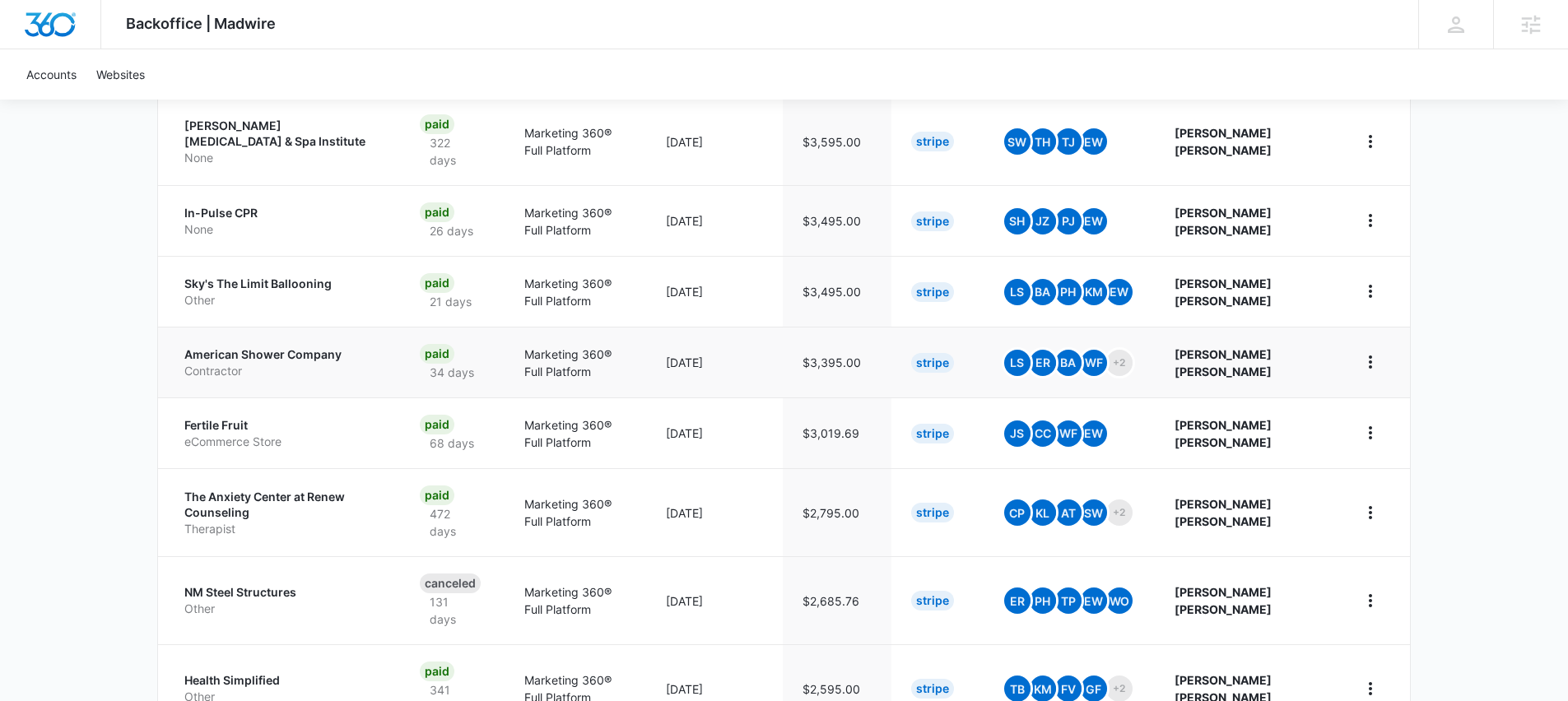
click at [284, 350] on p "American Shower Company" at bounding box center [282, 354] width 196 height 16
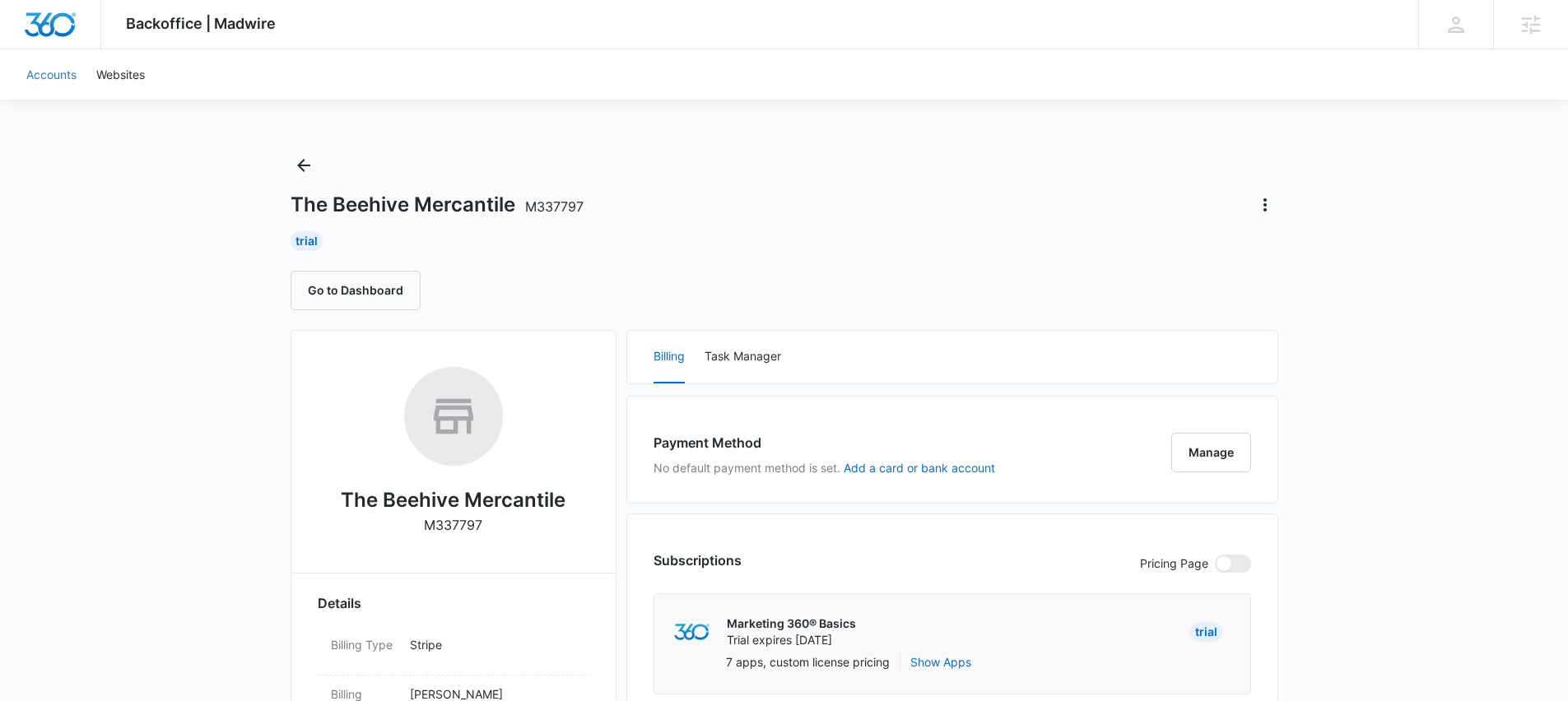
click at [57, 72] on link "Accounts" at bounding box center [51, 75] width 70 height 51
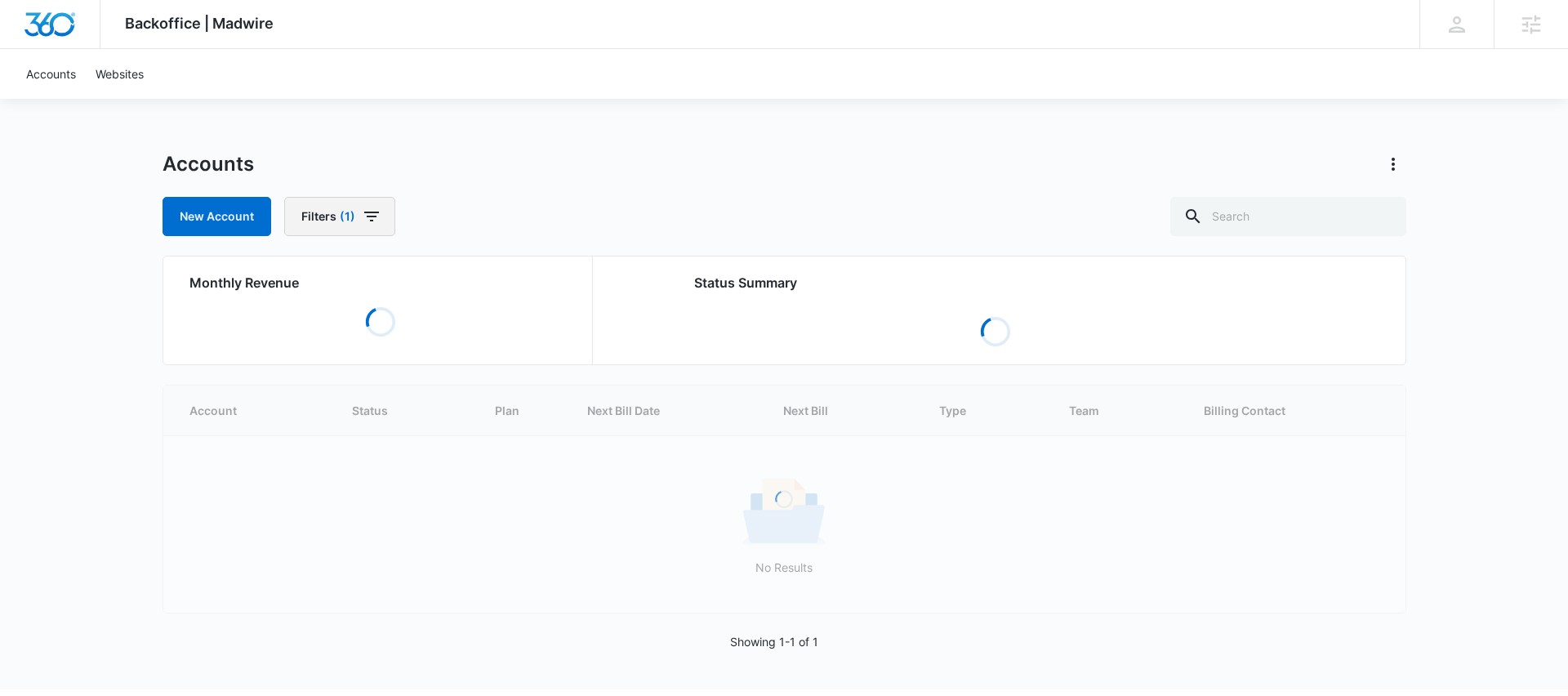
click at [366, 208] on icon "button" at bounding box center [371, 216] width 20 height 20
click at [404, 403] on p "Assigned Employees" at bounding box center [359, 404] width 110 height 17
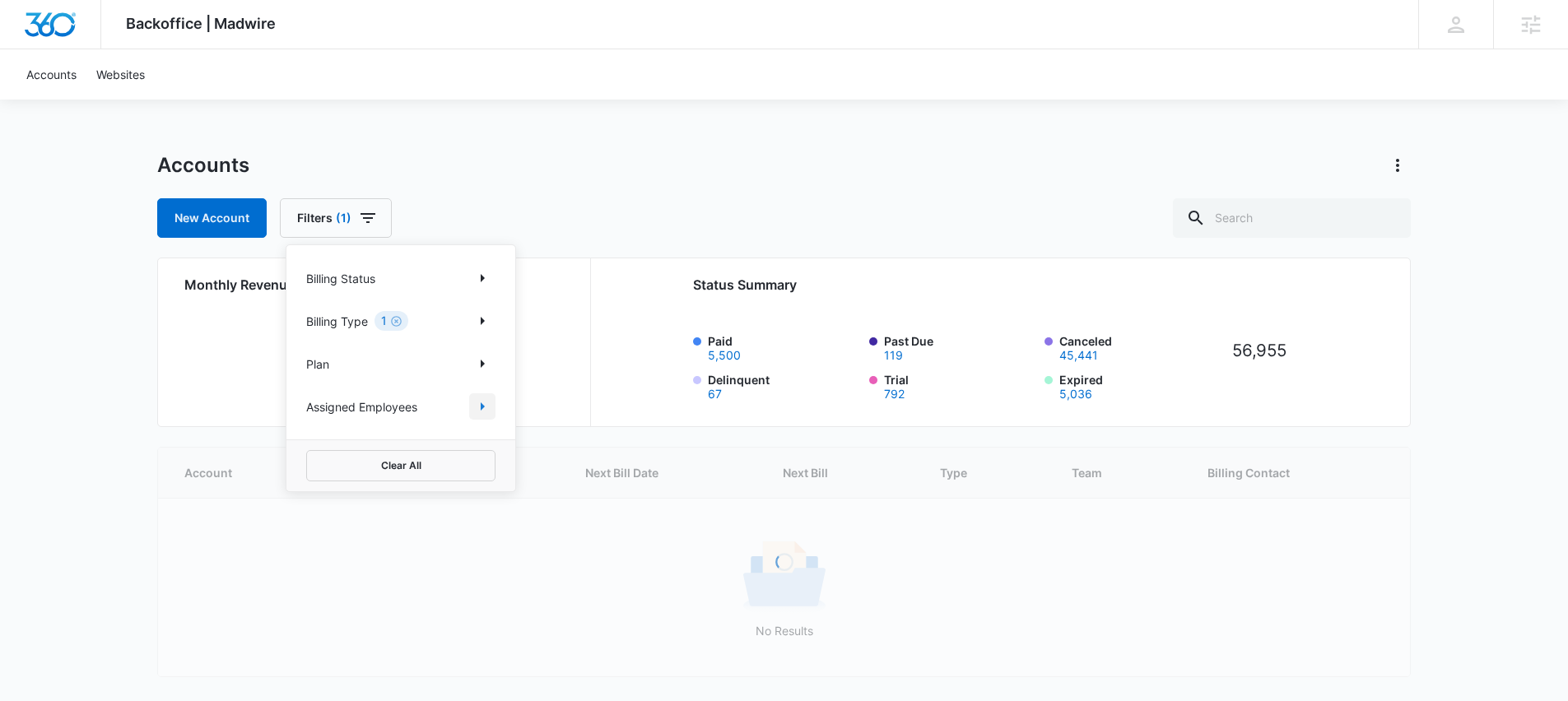
click at [494, 410] on button "Show Assigned Employees filters" at bounding box center [482, 406] width 26 height 26
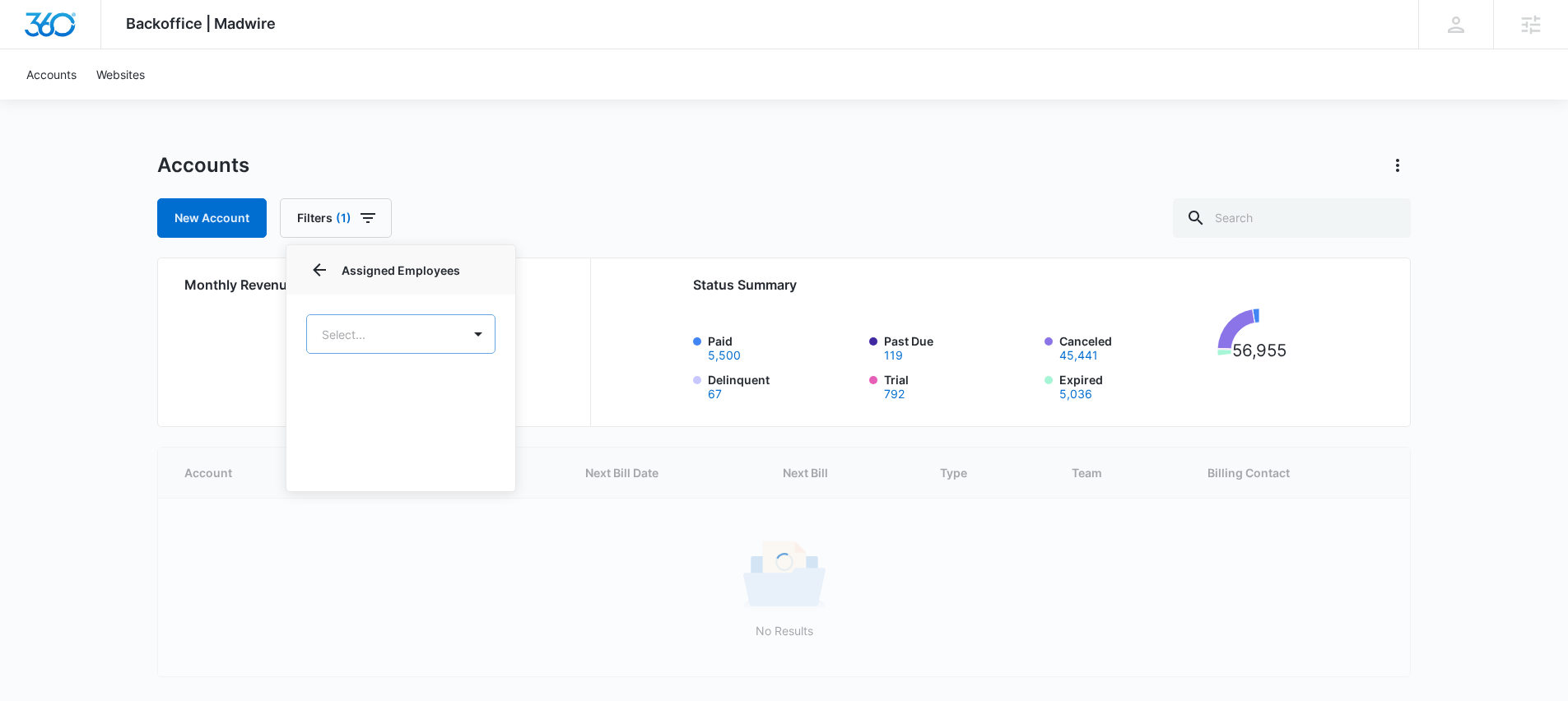
click at [460, 334] on body "Backoffice | Madwire Apps Settings TH [PERSON_NAME] [PERSON_NAME][EMAIL_ADDRESS…" at bounding box center [784, 377] width 1568 height 753
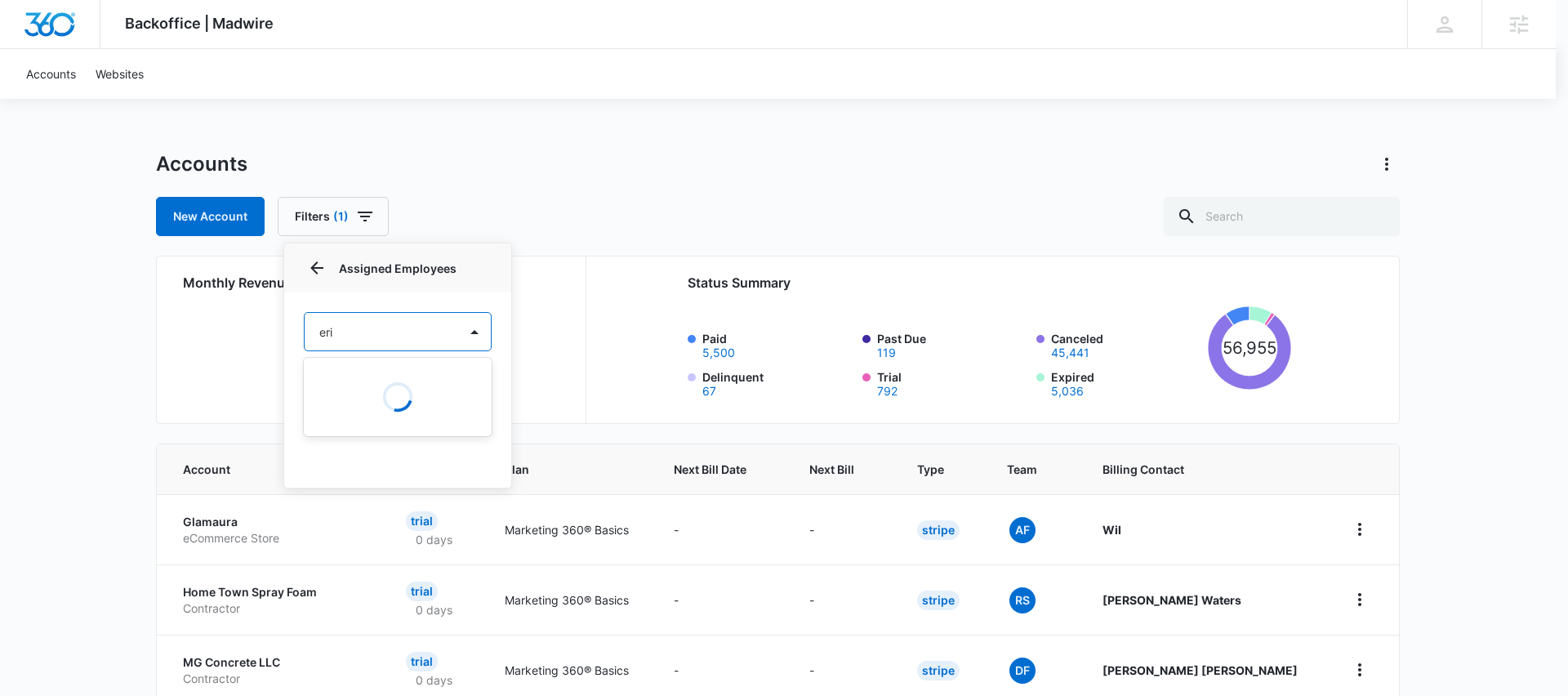
type input "[PERSON_NAME]"
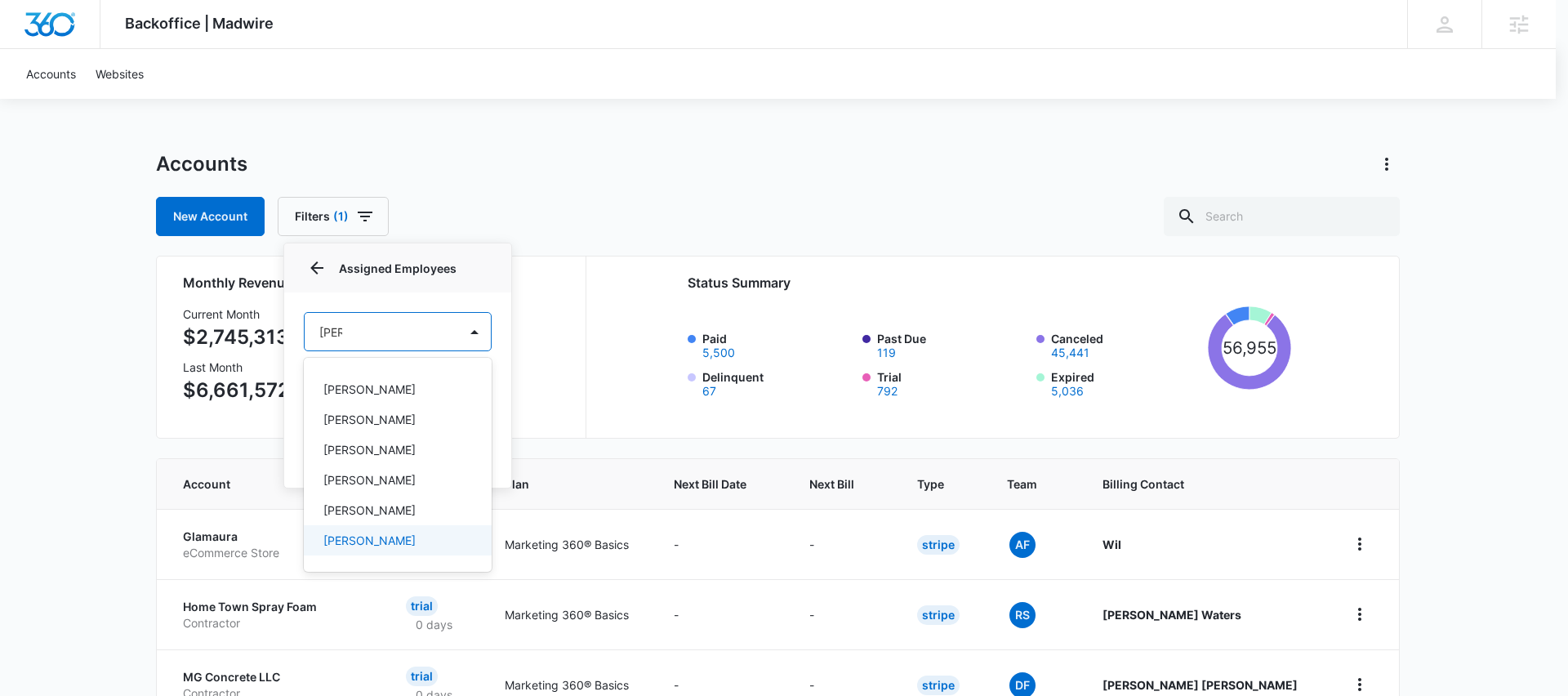
click at [360, 535] on p "[PERSON_NAME]" at bounding box center [370, 540] width 92 height 17
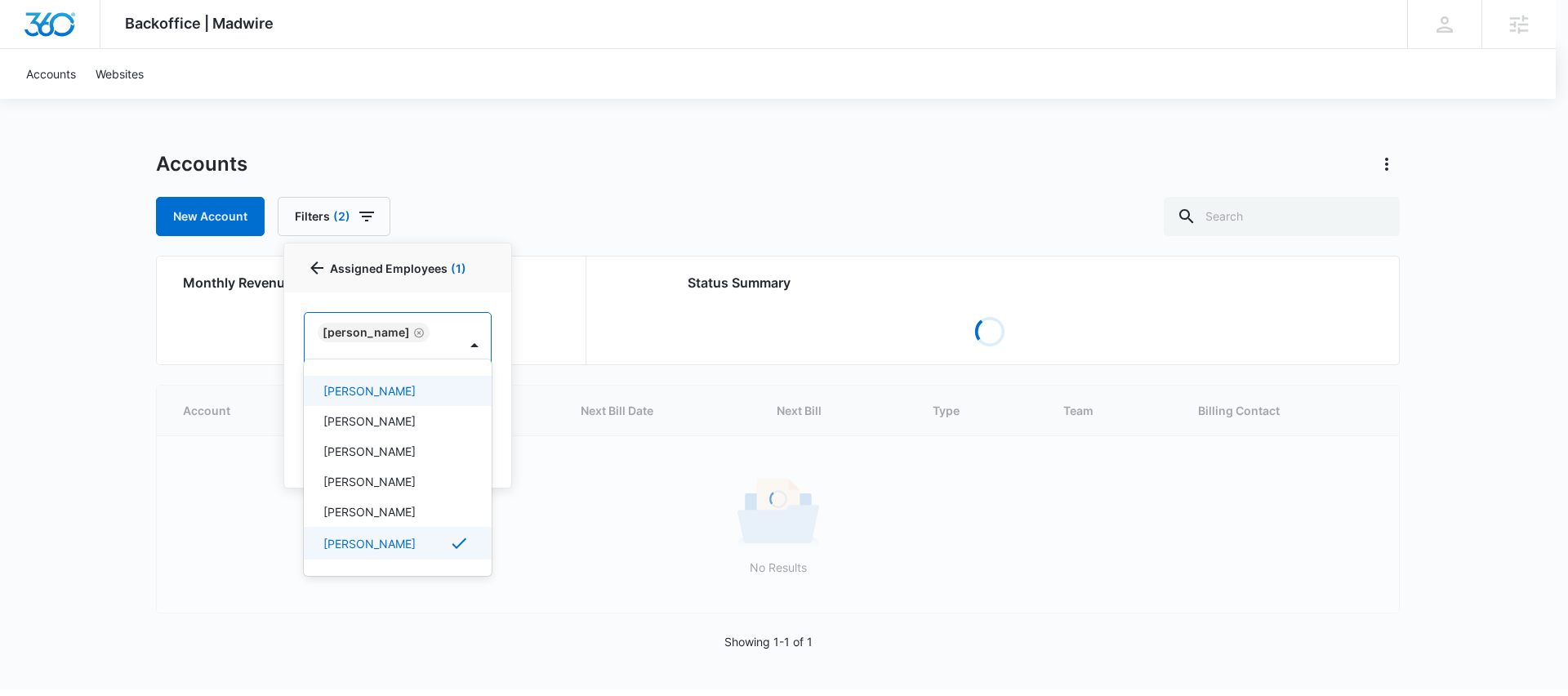
click at [578, 170] on div at bounding box center [784, 348] width 1568 height 696
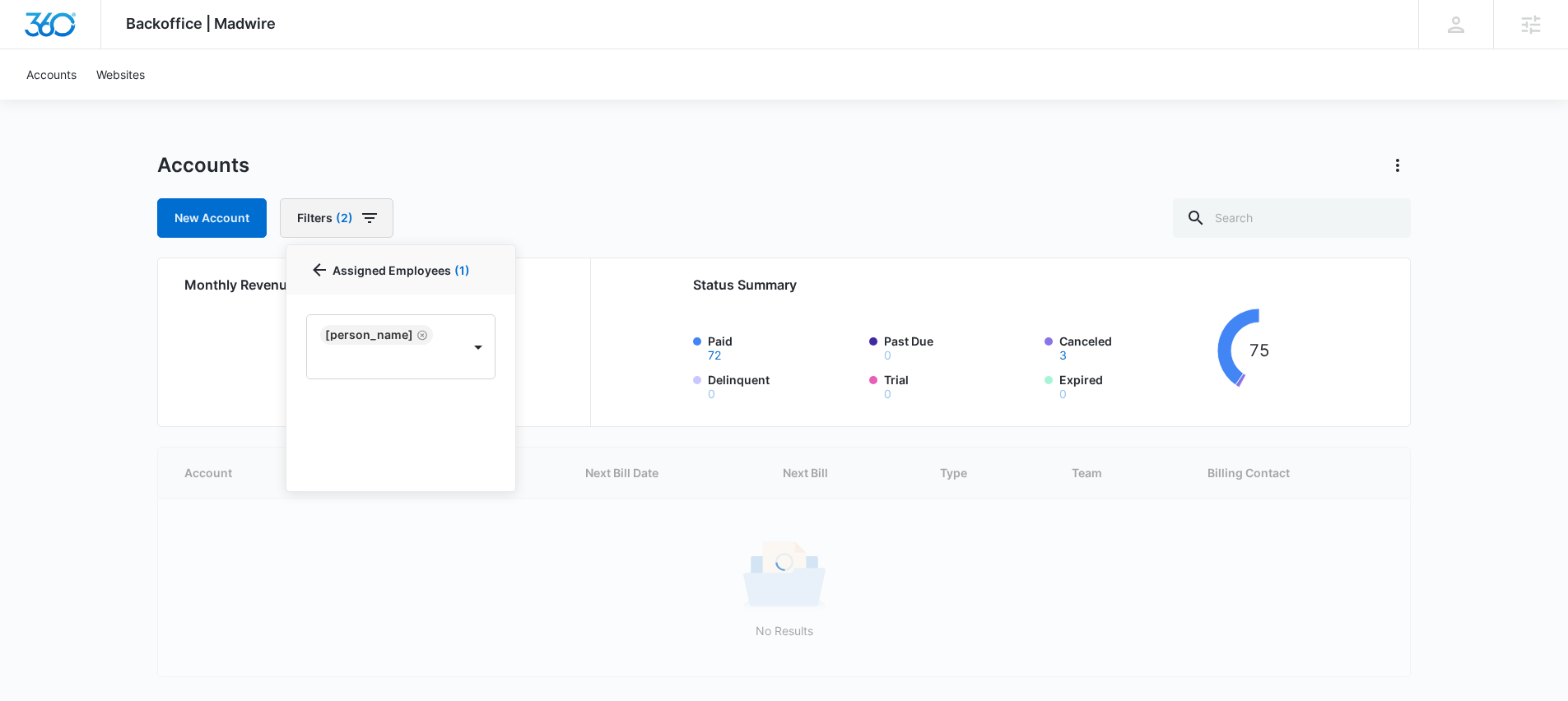
click at [379, 205] on button "Filters (2)" at bounding box center [337, 218] width 114 height 40
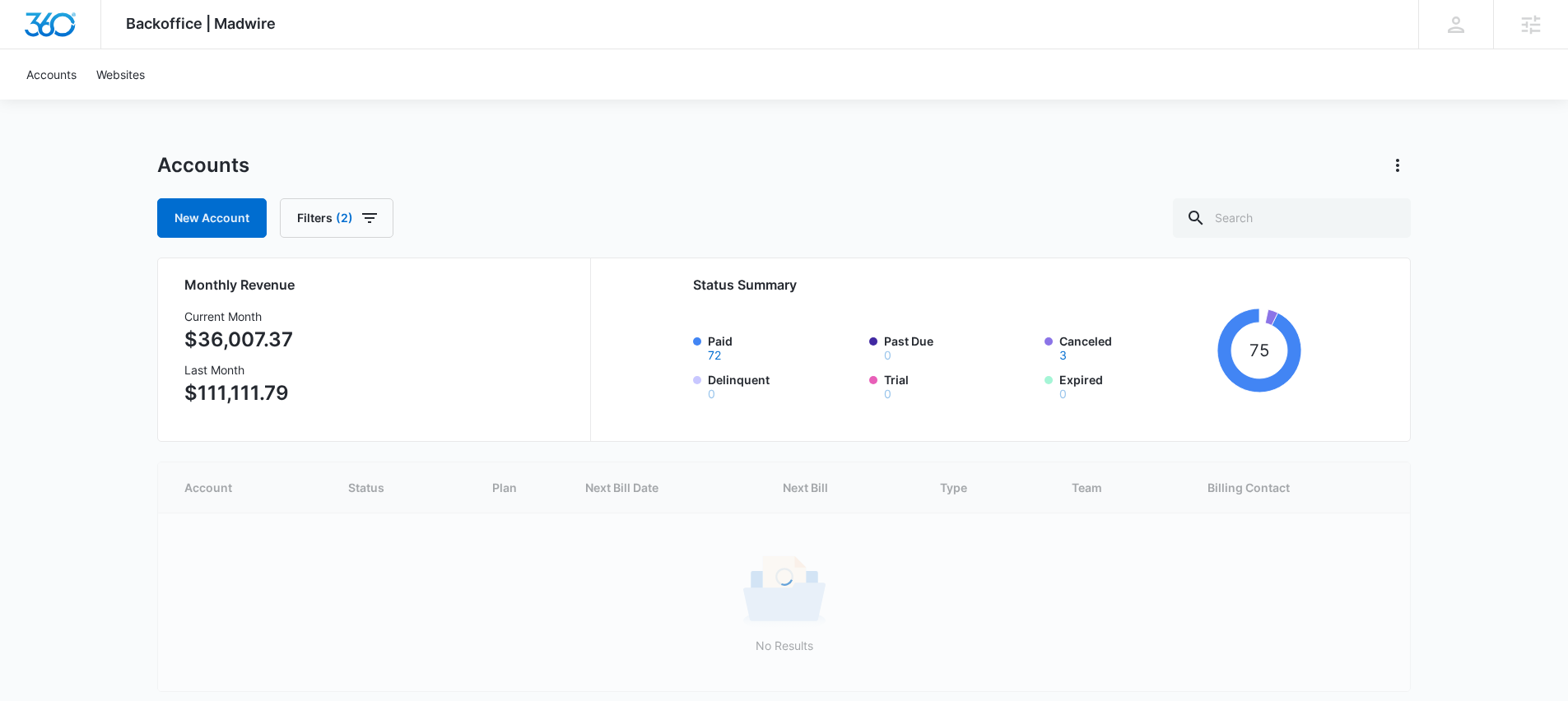
click at [501, 164] on div "Accounts" at bounding box center [784, 164] width 1253 height 26
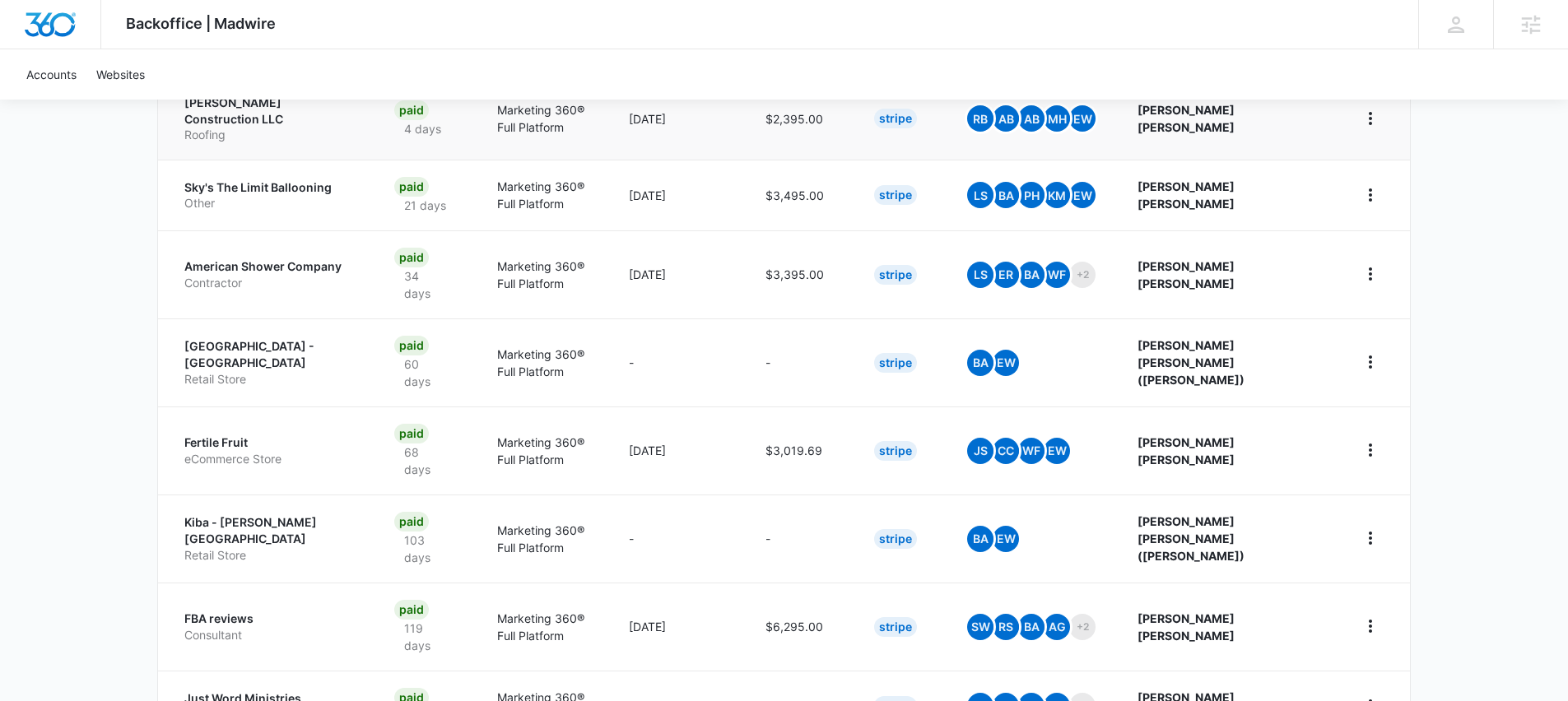
scroll to position [331, 0]
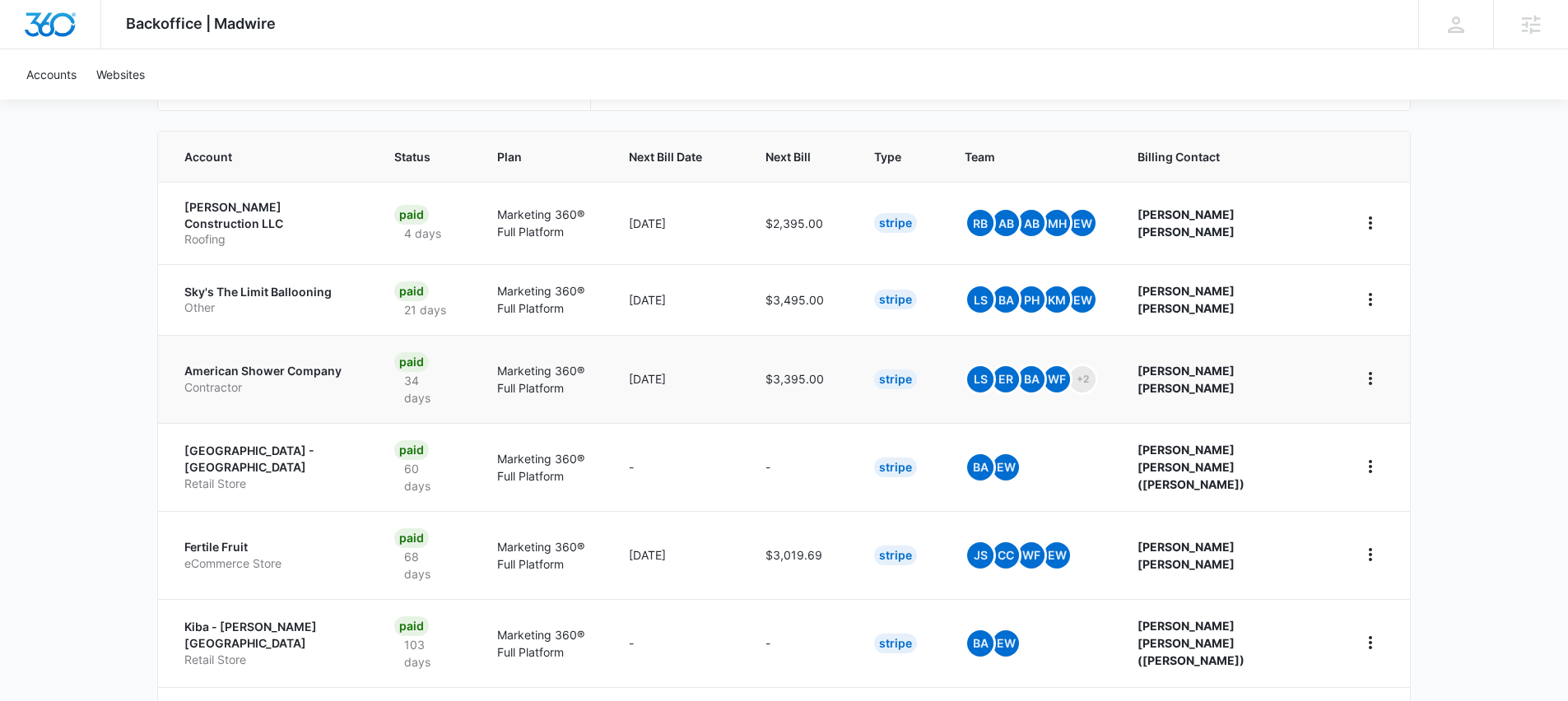
click at [281, 363] on p "American Shower Company" at bounding box center [269, 371] width 171 height 16
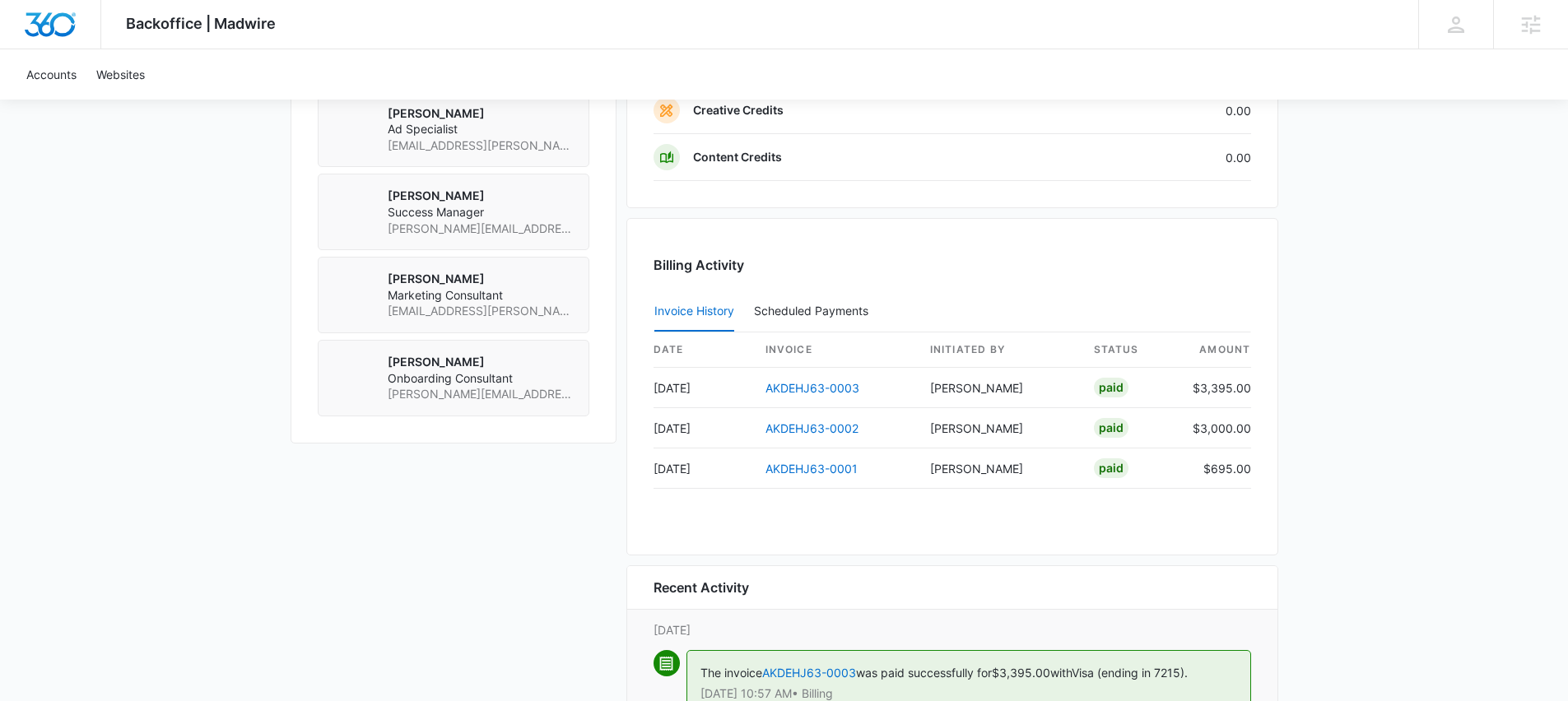
scroll to position [1477, 0]
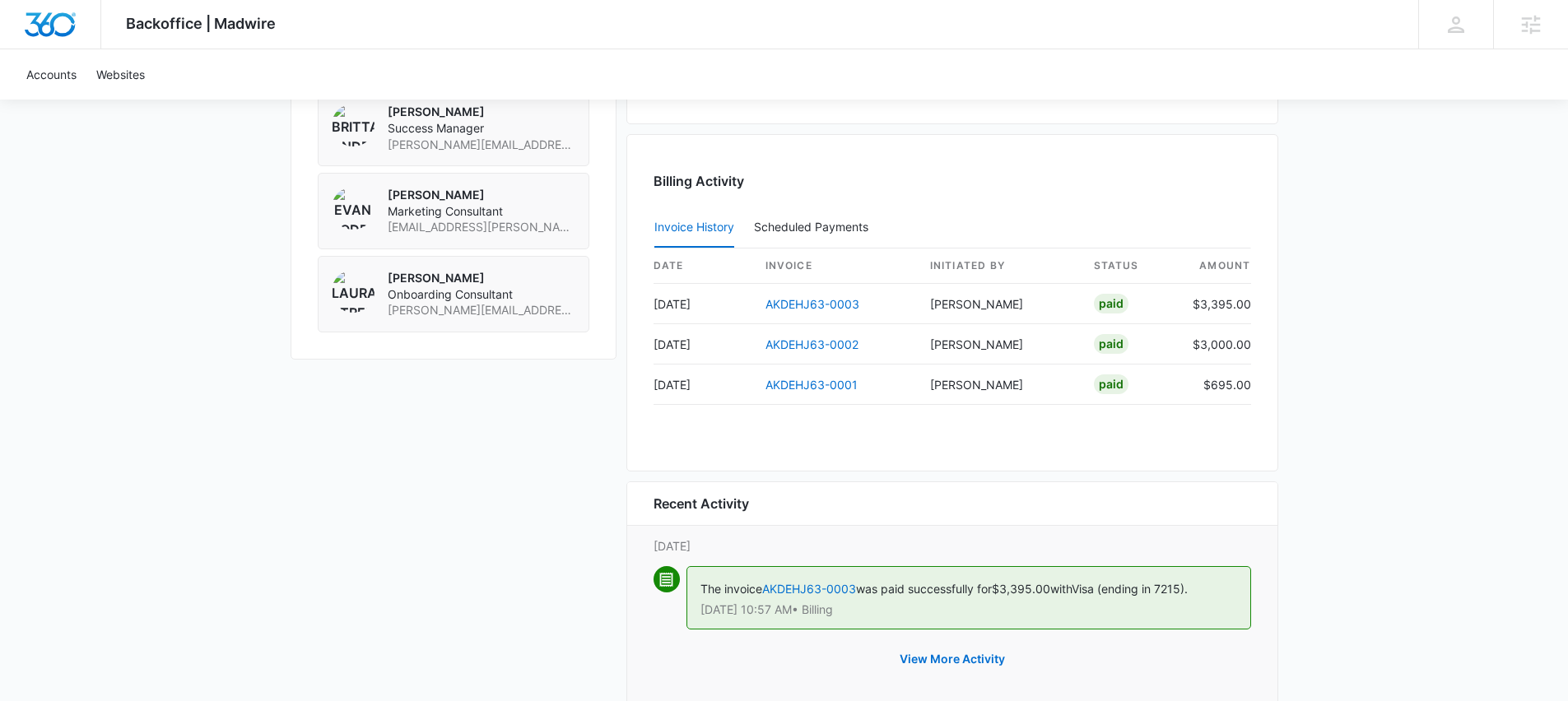
drag, startPoint x: 900, startPoint y: 390, endPoint x: 1322, endPoint y: 400, distance: 422.1
click at [1257, 396] on div "Billing Activity Invoice History Scheduled Payments 0 date invoice Initiated By…" at bounding box center [952, 302] width 652 height 337
drag, startPoint x: 1248, startPoint y: 386, endPoint x: 1144, endPoint y: 391, distance: 104.1
click at [1144, 391] on tr "[DATE] AKDEHJ63-0001 [PERSON_NAME] Paid $695.00" at bounding box center [952, 384] width 597 height 41
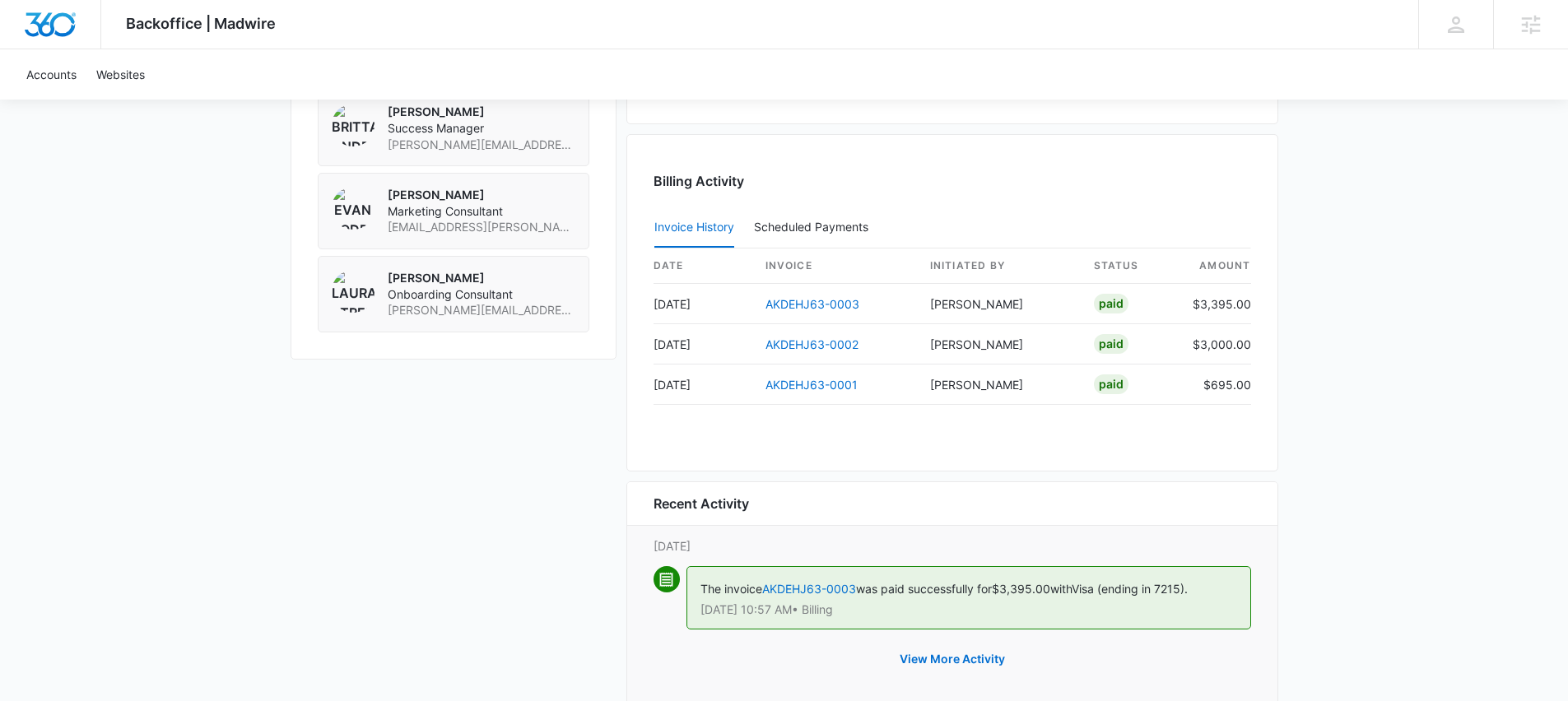
click at [1261, 404] on div "Billing Activity Invoice History Scheduled Payments 0 date invoice Initiated By…" at bounding box center [952, 302] width 652 height 337
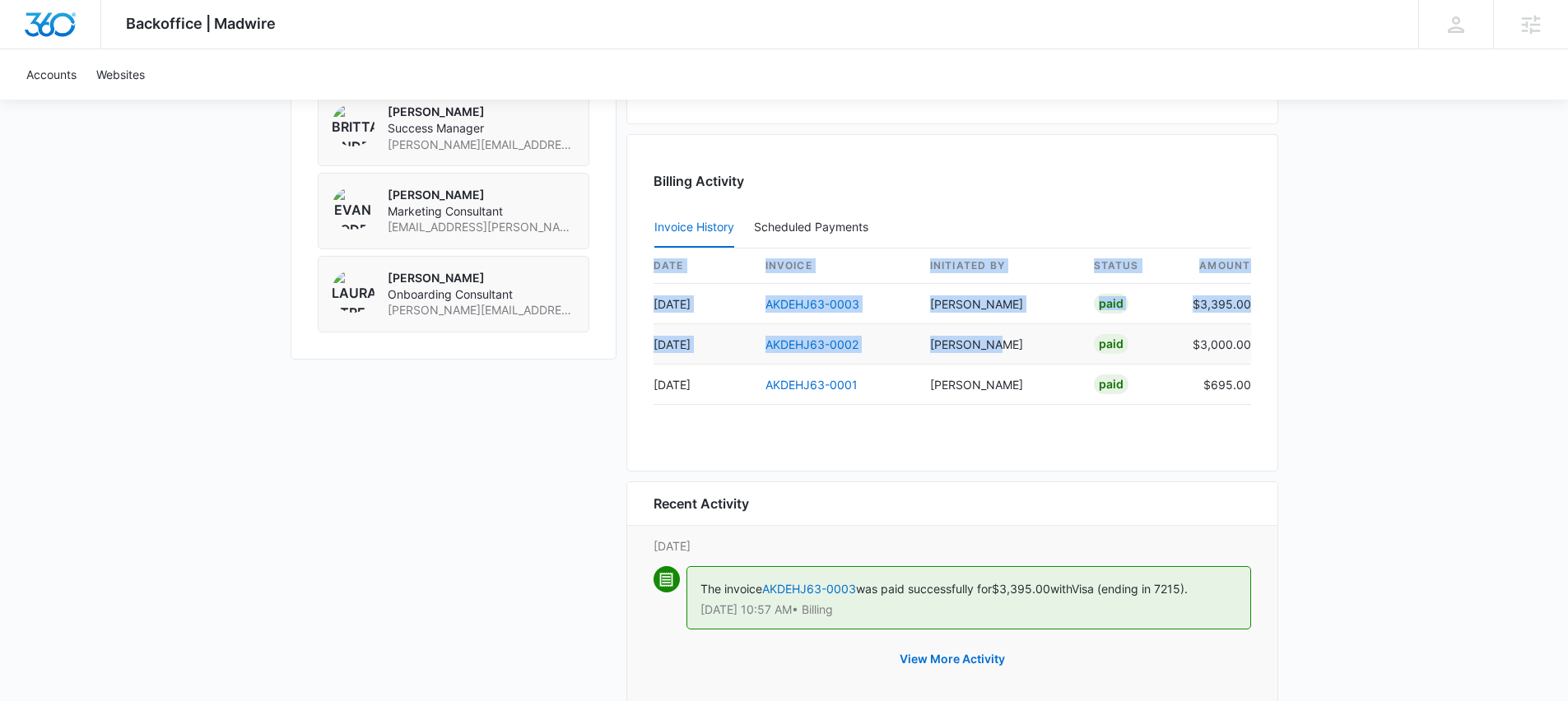
drag, startPoint x: 676, startPoint y: 344, endPoint x: 1080, endPoint y: 344, distance: 404.0
click at [1013, 344] on div "Billing Activity Invoice History Scheduled Payments 0 date invoice Initiated By…" at bounding box center [952, 302] width 652 height 337
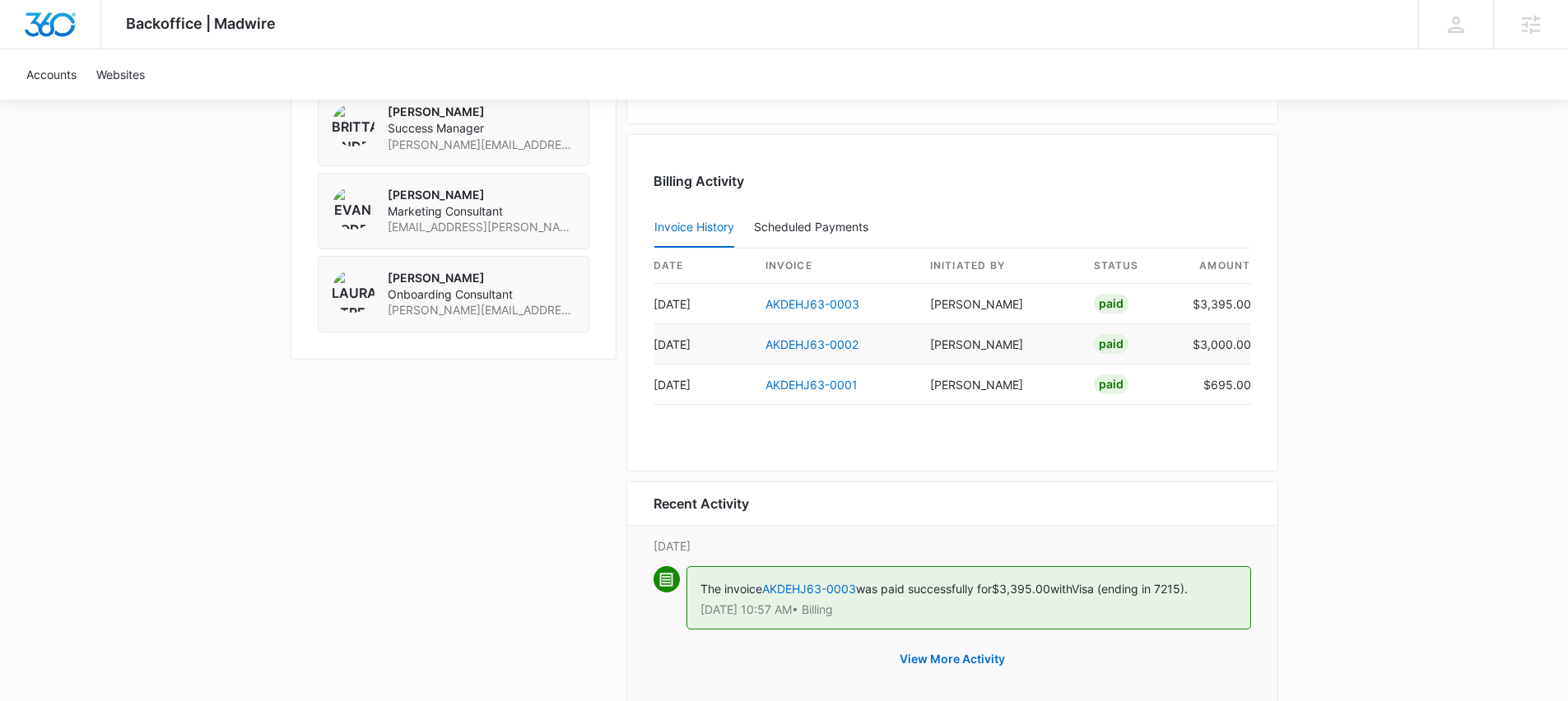
click at [1178, 347] on td "Paid" at bounding box center [1130, 344] width 99 height 41
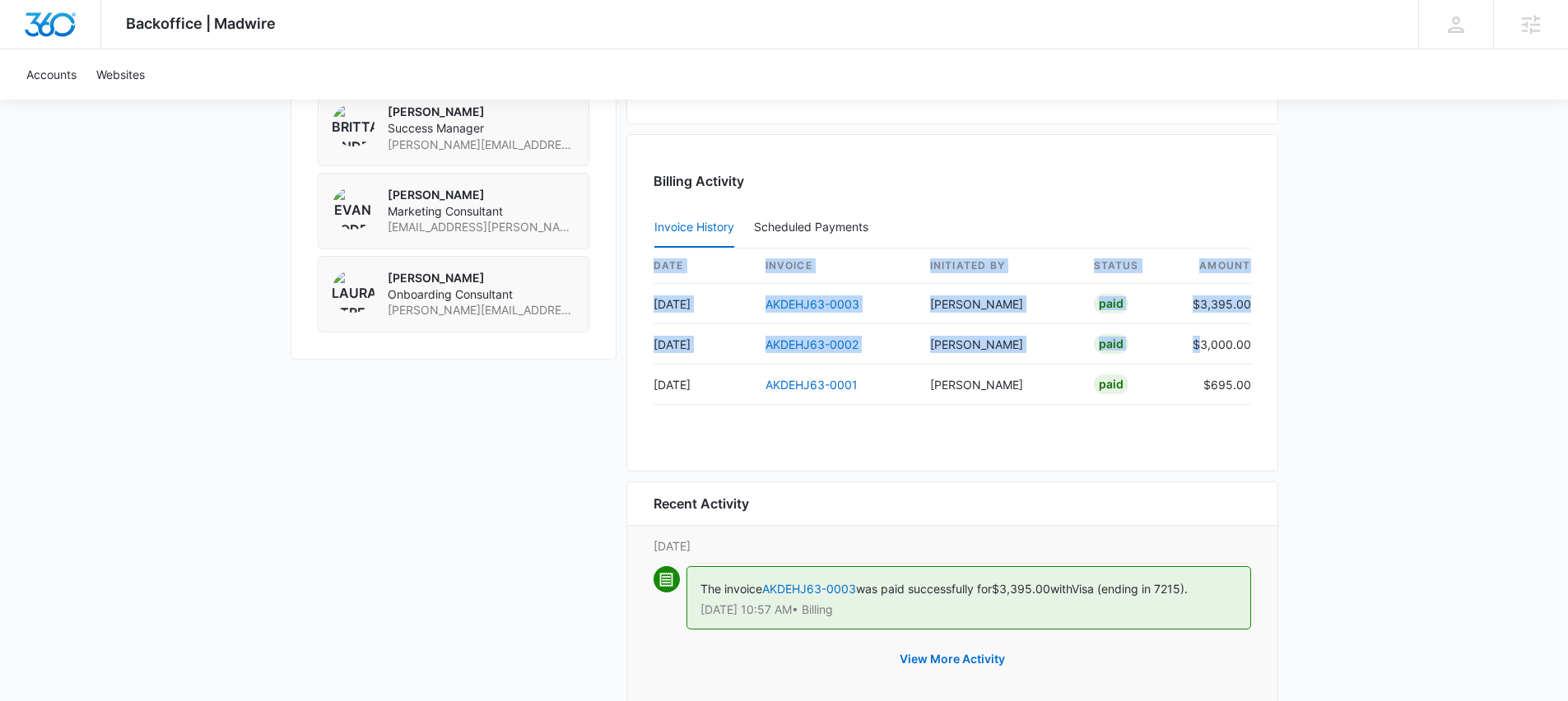
drag, startPoint x: 1209, startPoint y: 345, endPoint x: 1266, endPoint y: 345, distance: 57.0
click at [1266, 345] on div "Billing Activity Invoice History Scheduled Payments 0 date invoice Initiated By…" at bounding box center [952, 302] width 652 height 337
drag, startPoint x: 1257, startPoint y: 305, endPoint x: 1163, endPoint y: 291, distance: 95.0
click at [1163, 291] on div "Billing Activity Invoice History Scheduled Payments 0 date invoice Initiated By…" at bounding box center [952, 302] width 652 height 337
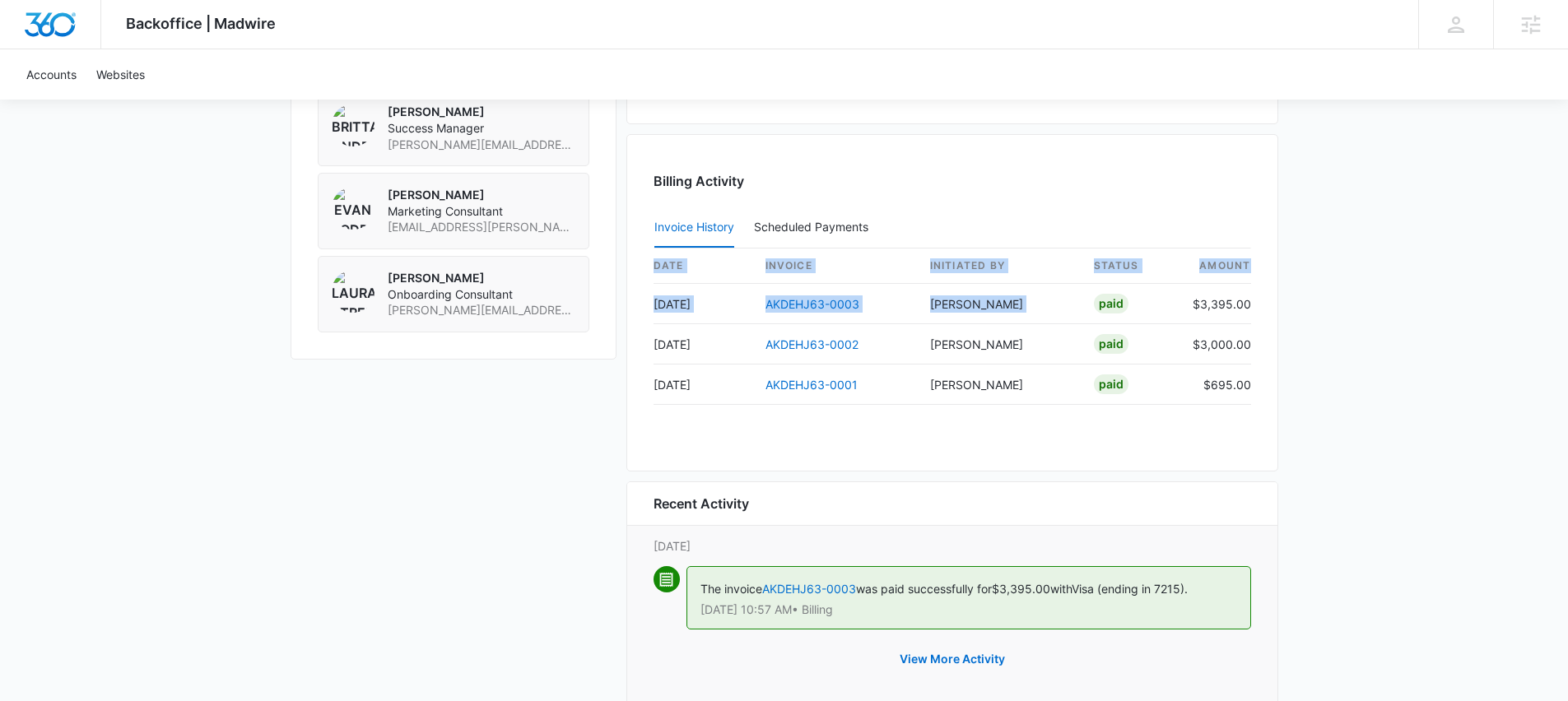
click at [1273, 321] on div "Billing Activity Invoice History Scheduled Payments 0 date invoice Initiated By…" at bounding box center [952, 302] width 652 height 337
